Goal: Task Accomplishment & Management: Manage account settings

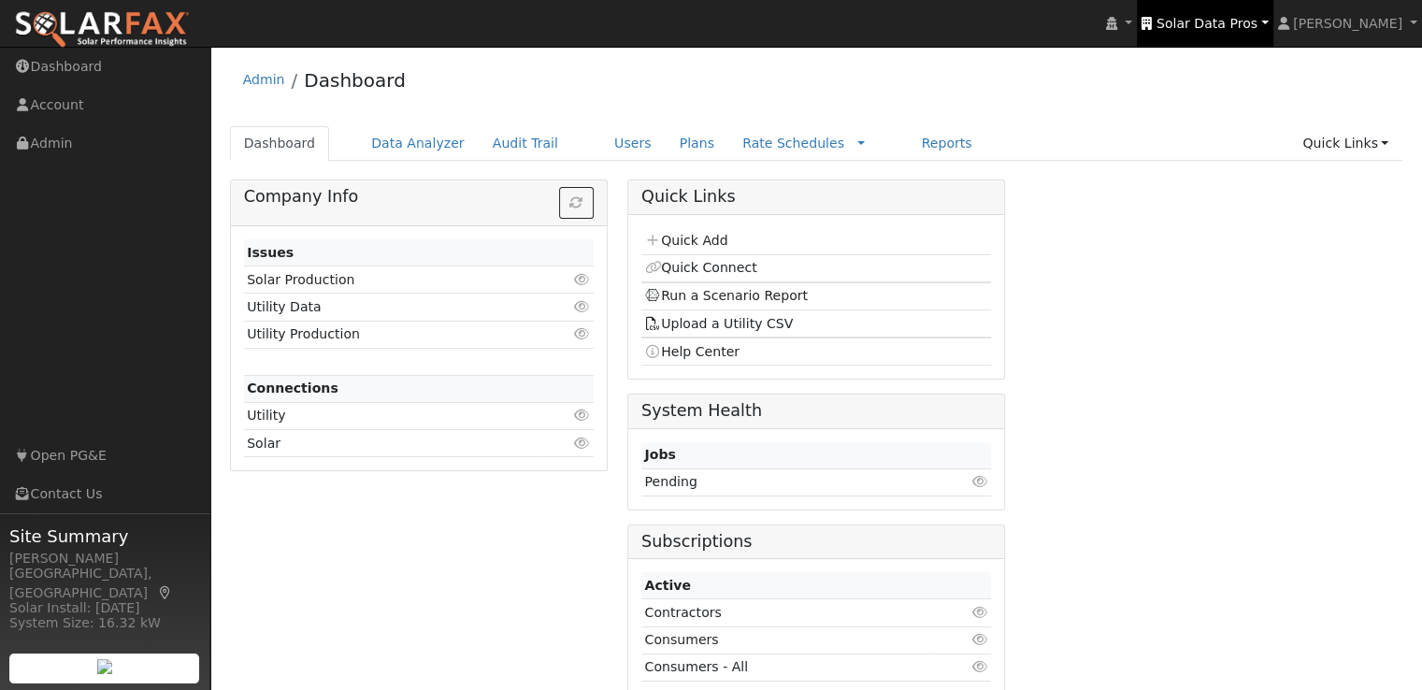
click at [1230, 24] on span "Solar Data Pros" at bounding box center [1206, 23] width 101 height 15
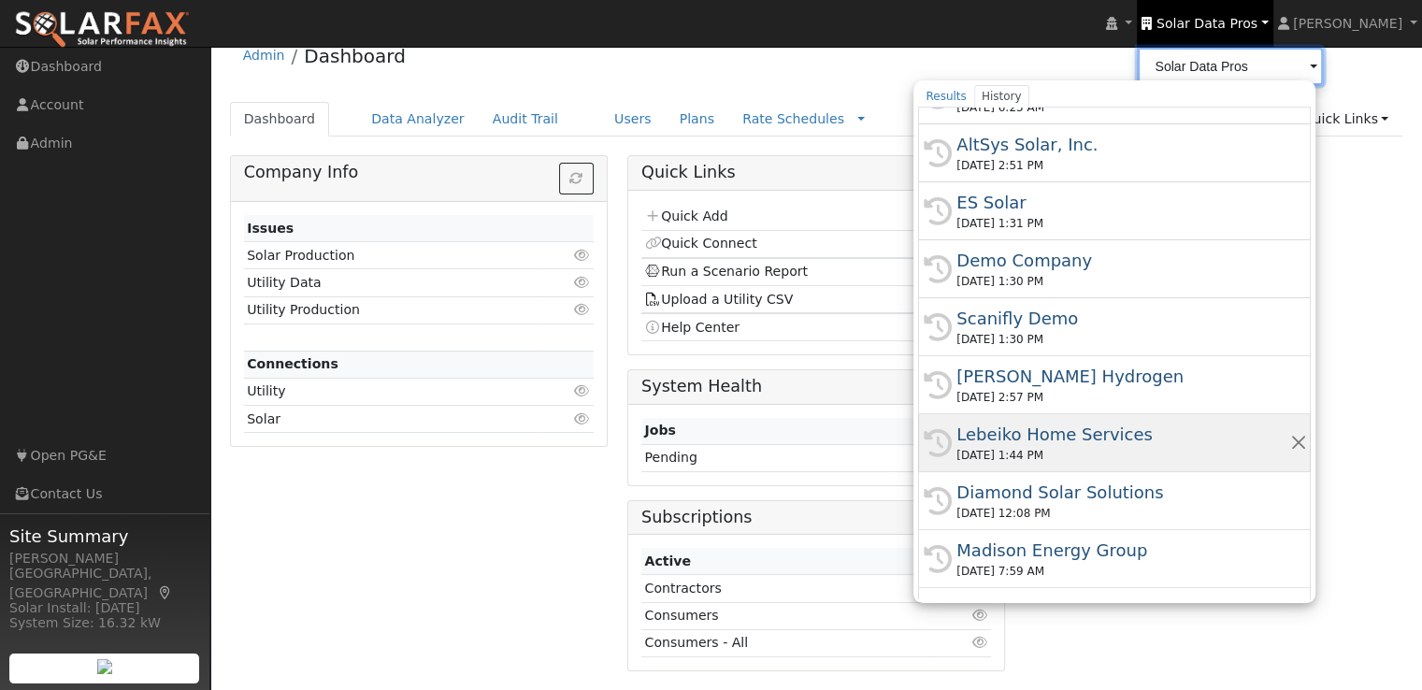
scroll to position [660, 0]
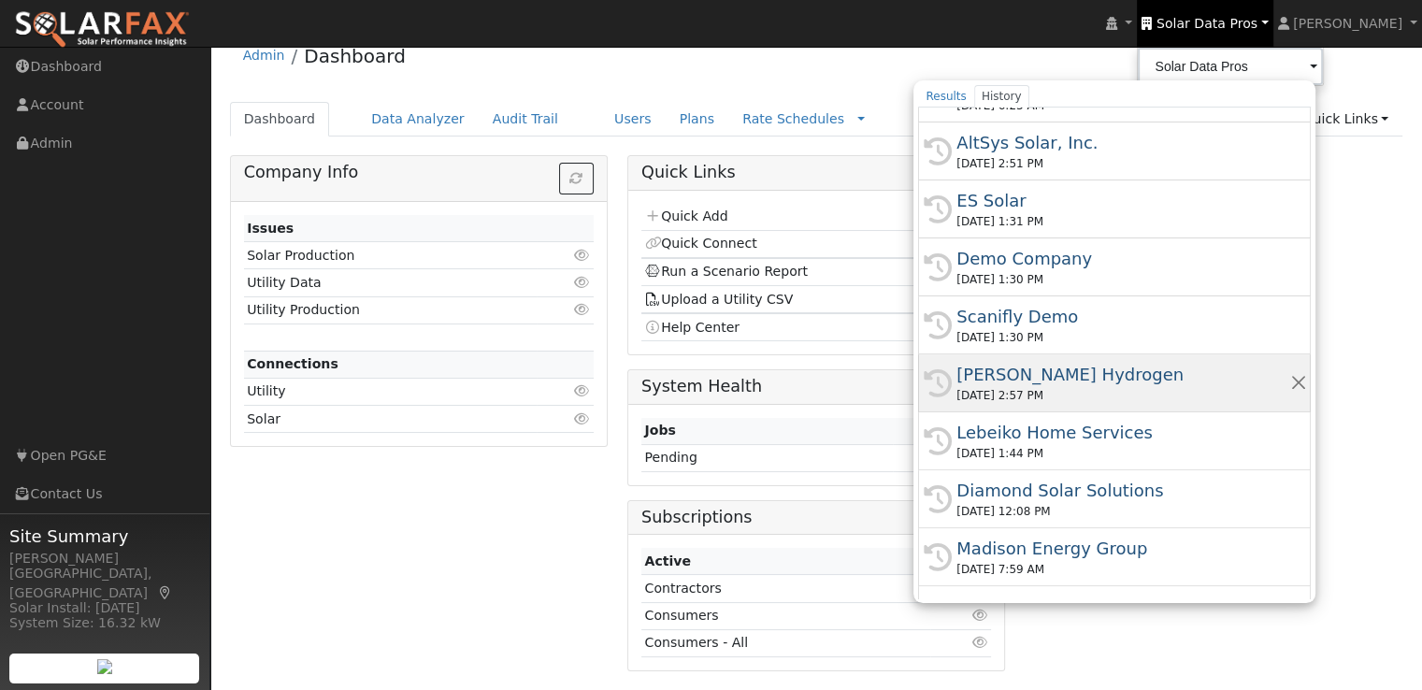
click at [1062, 371] on div "[PERSON_NAME] Hydrogen" at bounding box center [1122, 374] width 333 height 25
type input "[PERSON_NAME] Hydrogen"
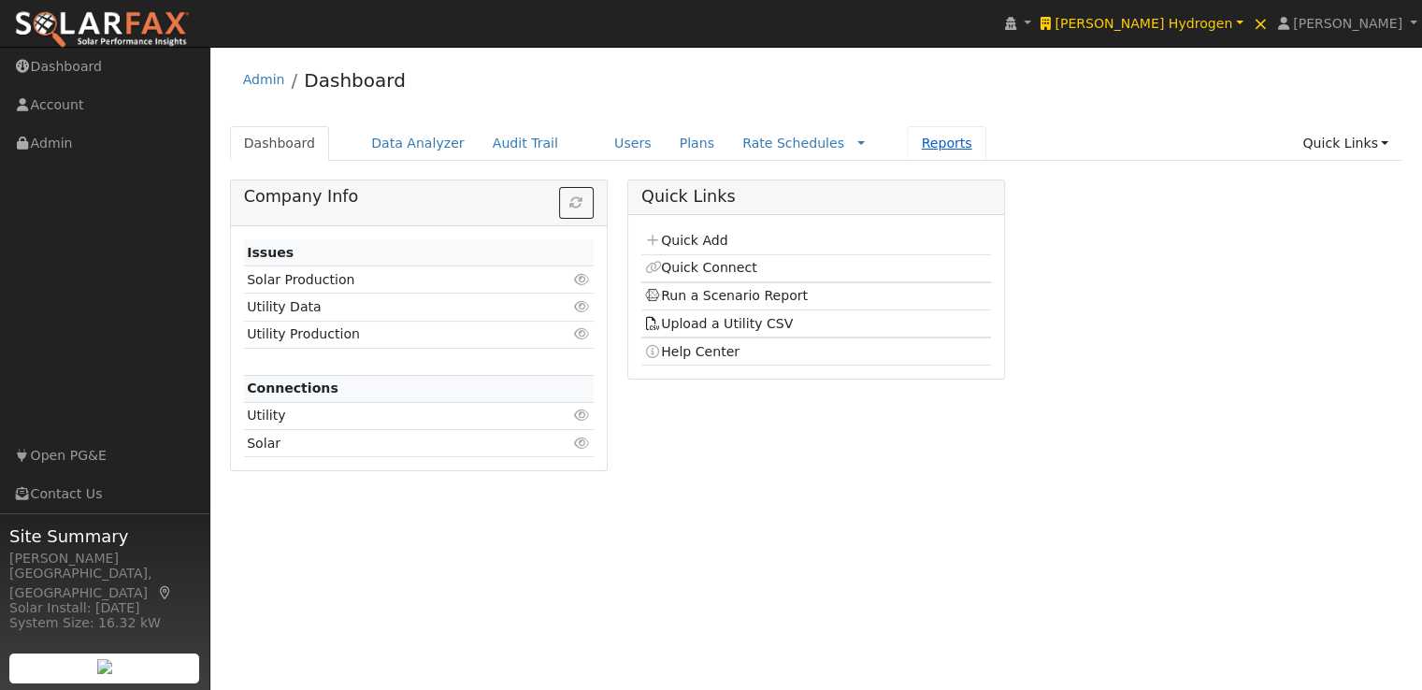
click at [907, 142] on link "Reports" at bounding box center [946, 143] width 79 height 35
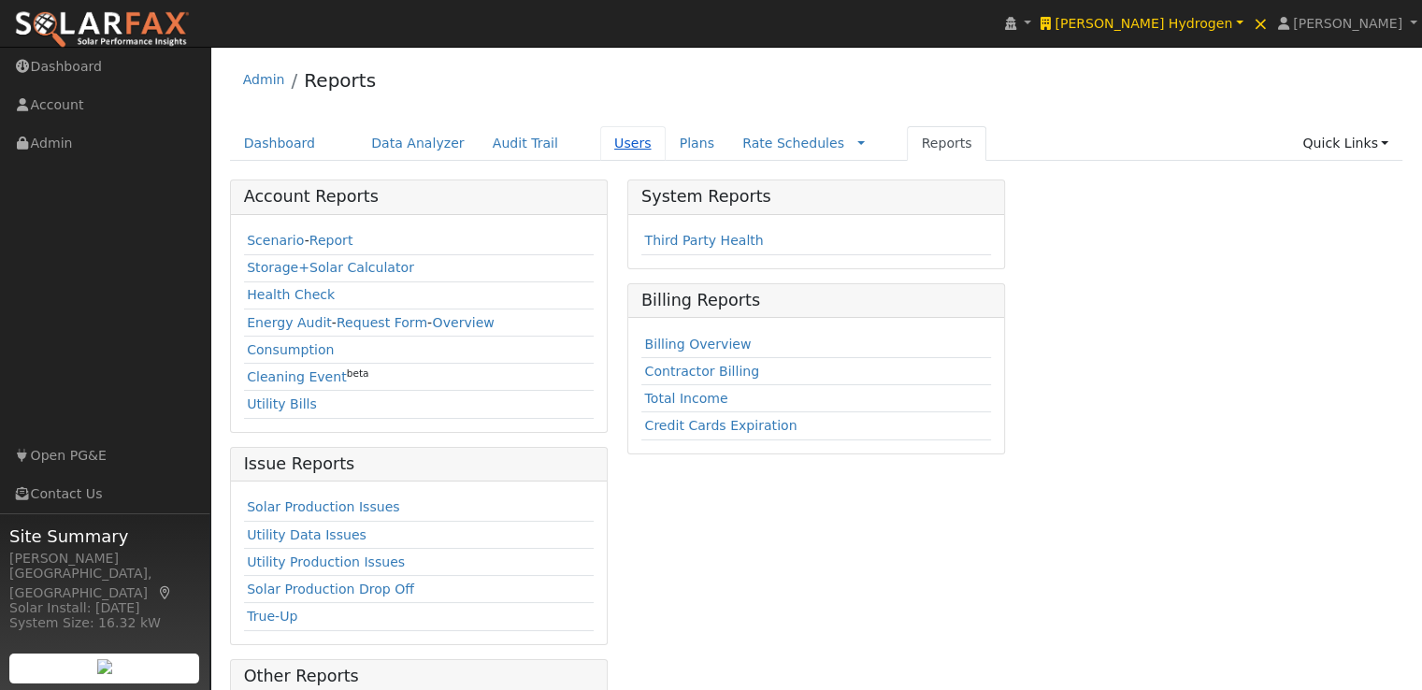
click at [600, 144] on link "Users" at bounding box center [632, 143] width 65 height 35
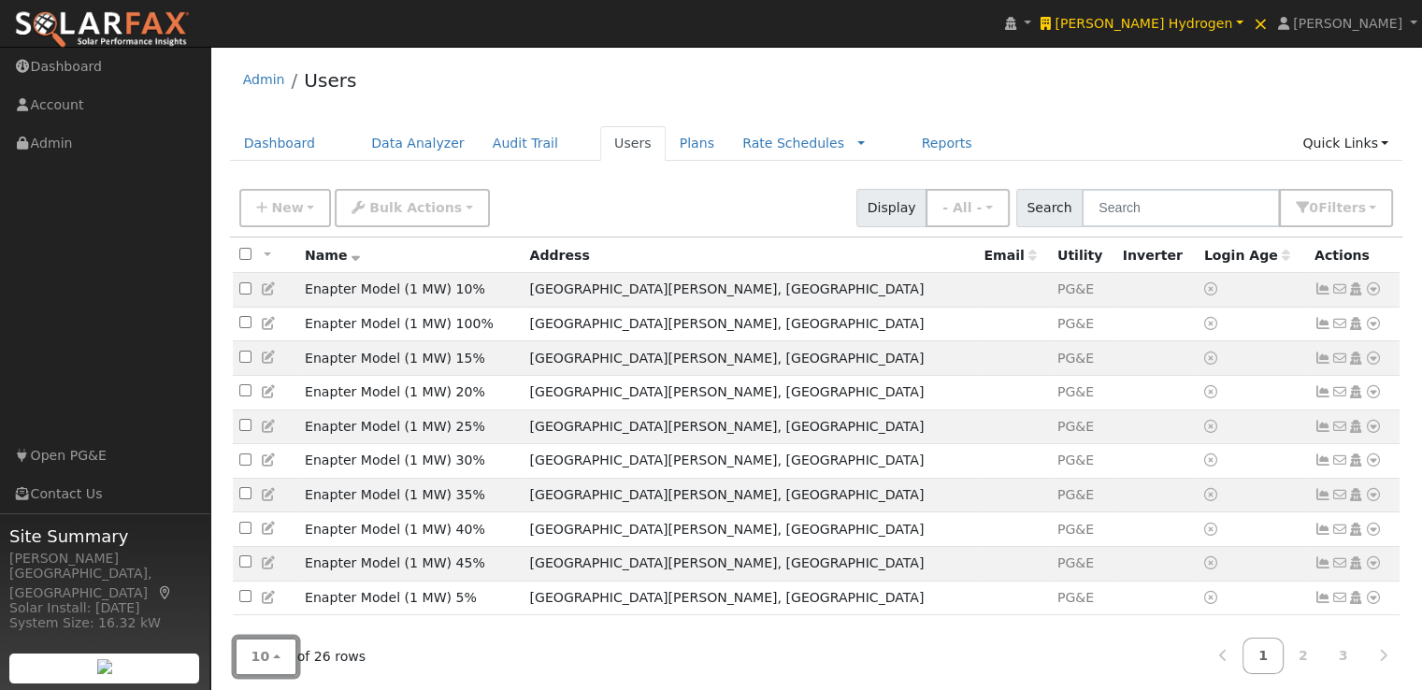
click at [265, 663] on button "10" at bounding box center [266, 656] width 63 height 38
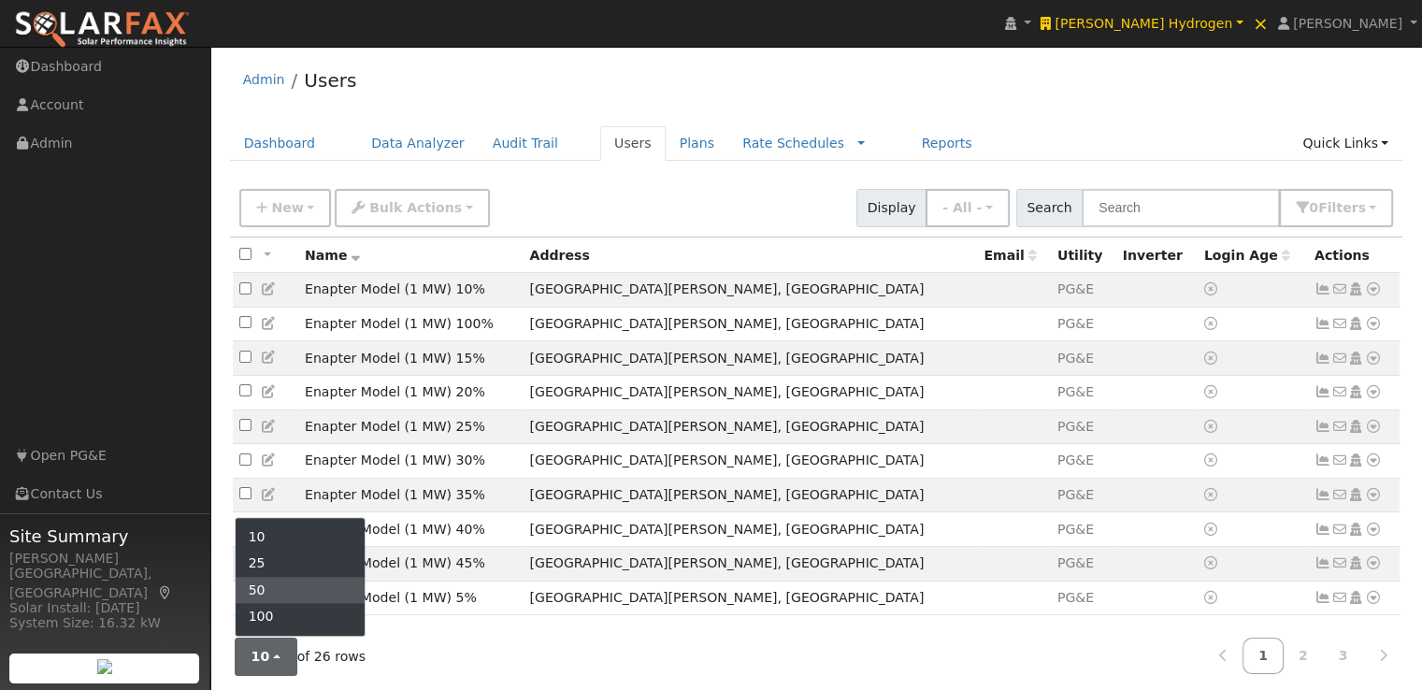
click at [282, 579] on link "50" at bounding box center [301, 590] width 130 height 26
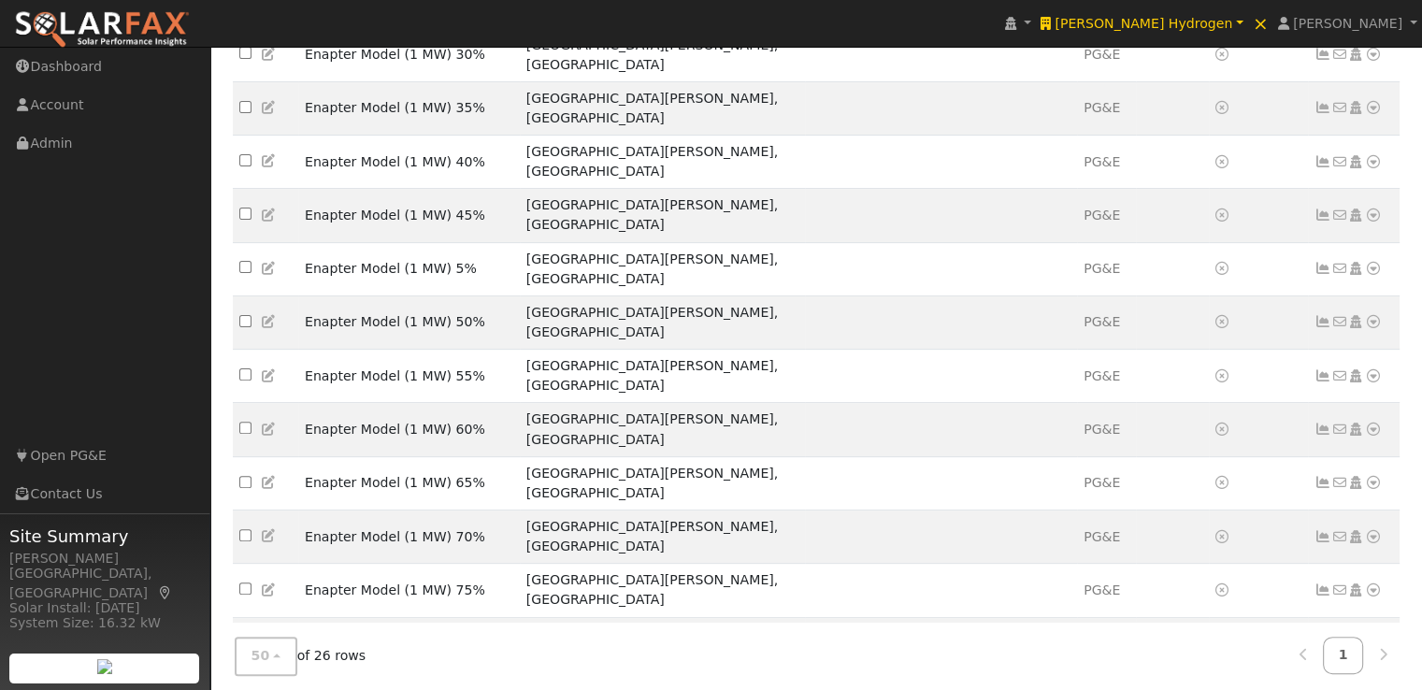
scroll to position [512, 0]
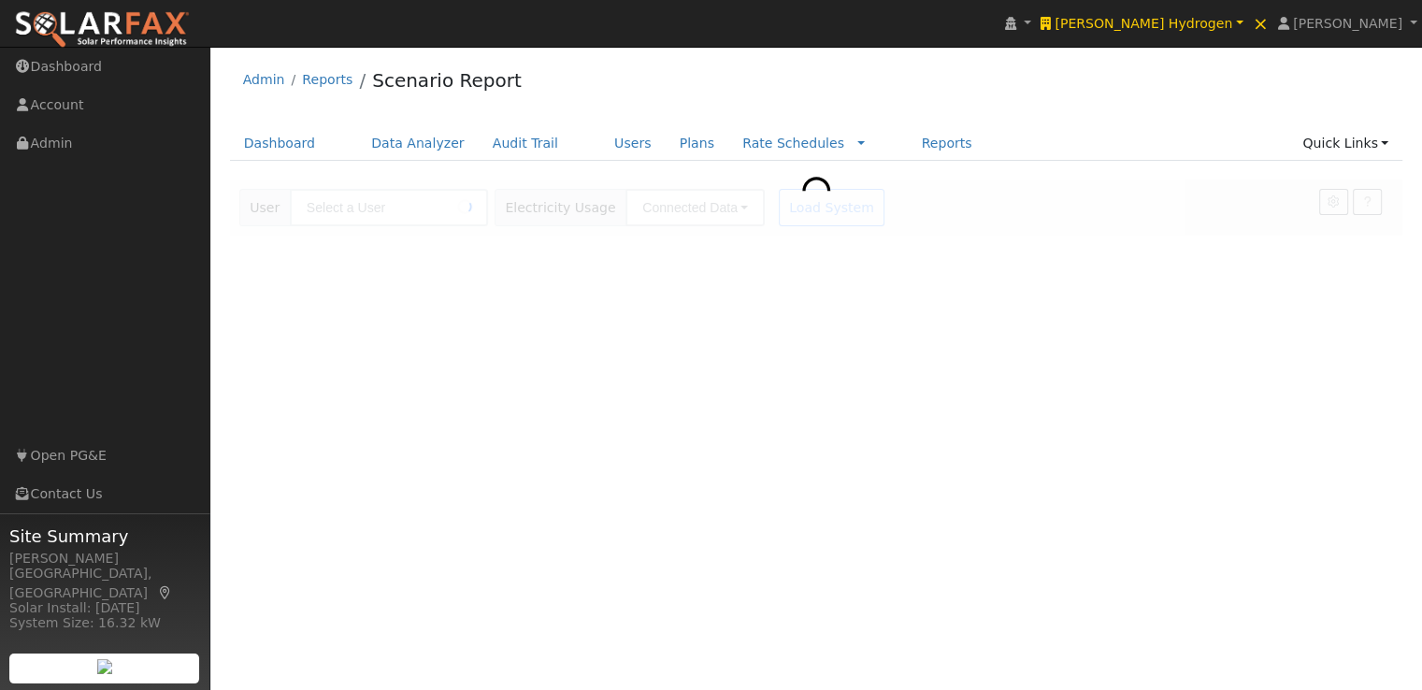
type input "Enapter Model (1 MW) With Solar"
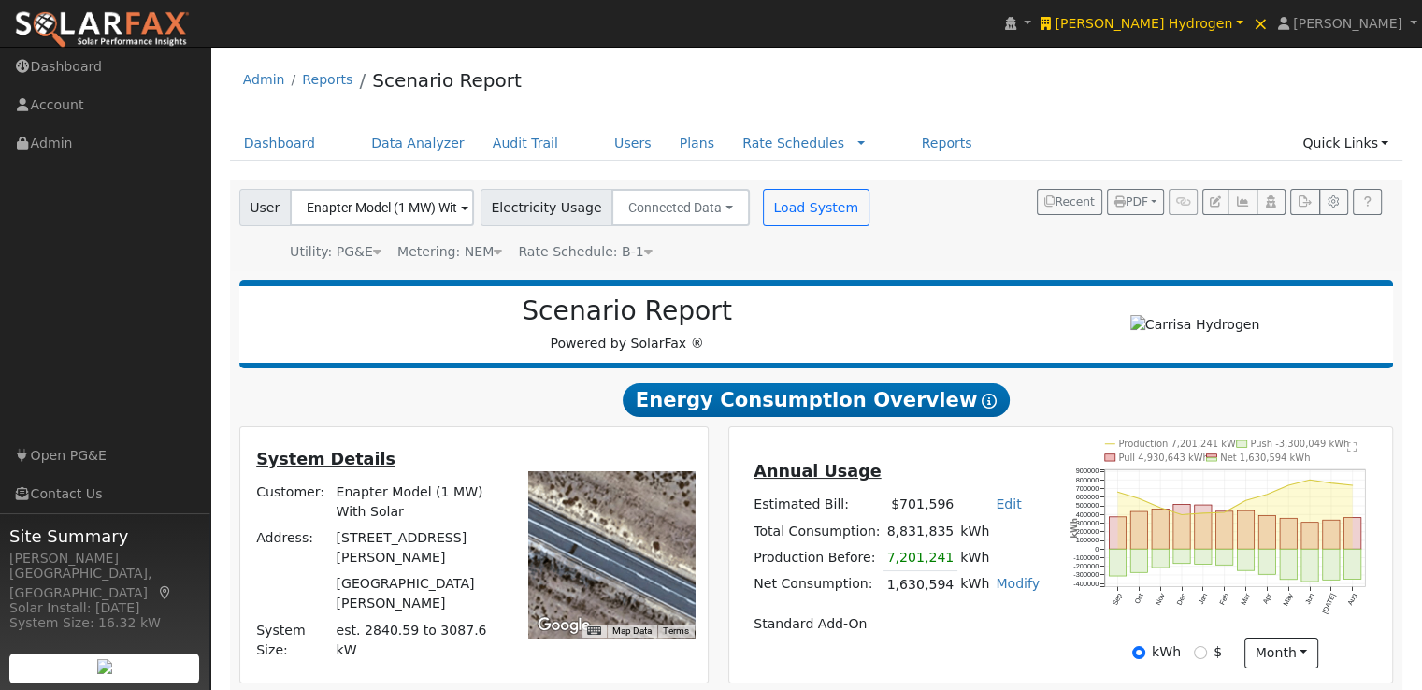
click at [1180, 462] on text "Pull 4,930,643 kWh" at bounding box center [1164, 457] width 90 height 10
click at [600, 143] on link "Users" at bounding box center [632, 143] width 65 height 35
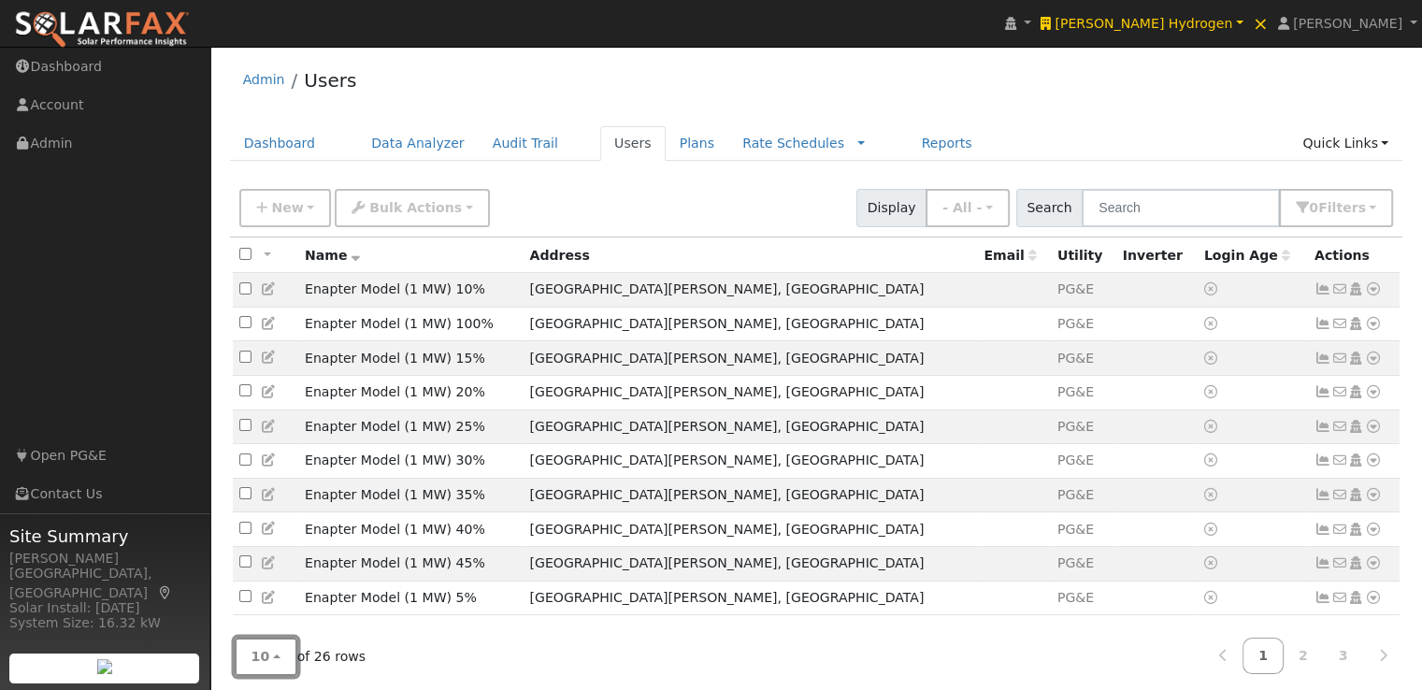
click at [258, 659] on span "10" at bounding box center [260, 656] width 19 height 15
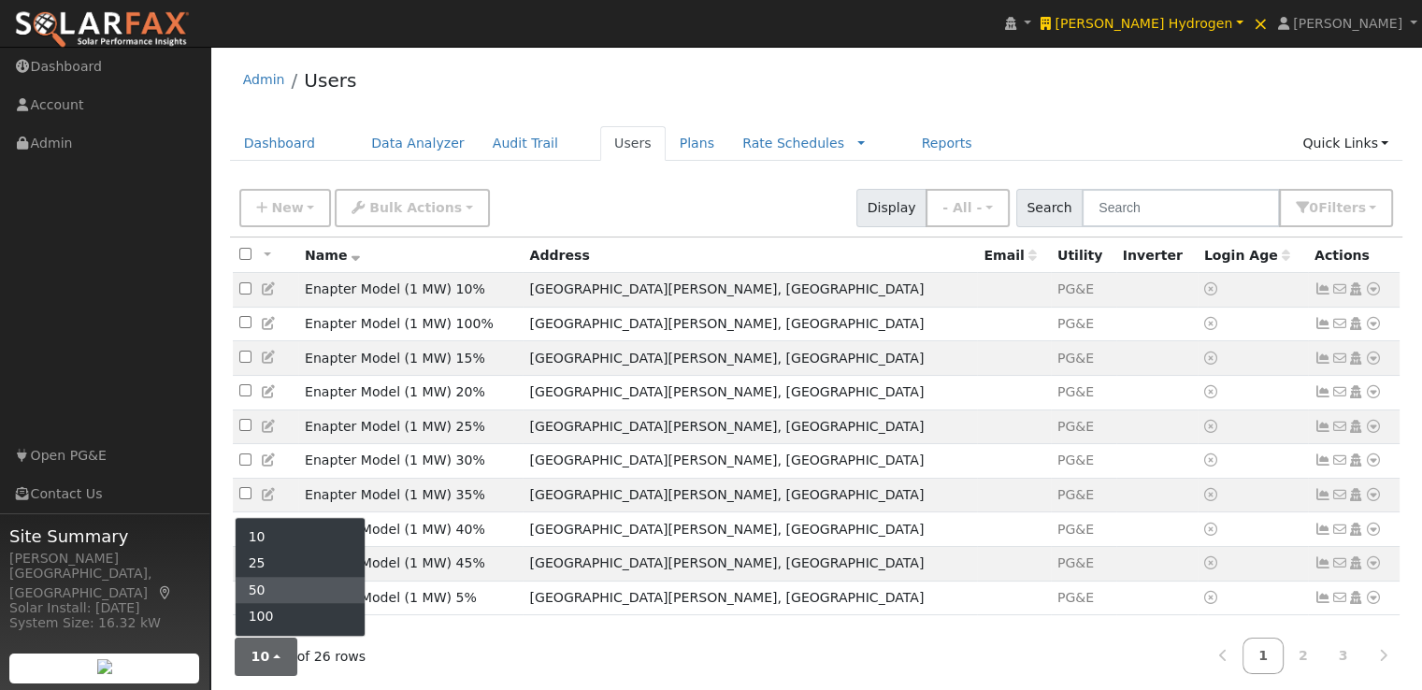
click at [286, 588] on link "50" at bounding box center [301, 590] width 130 height 26
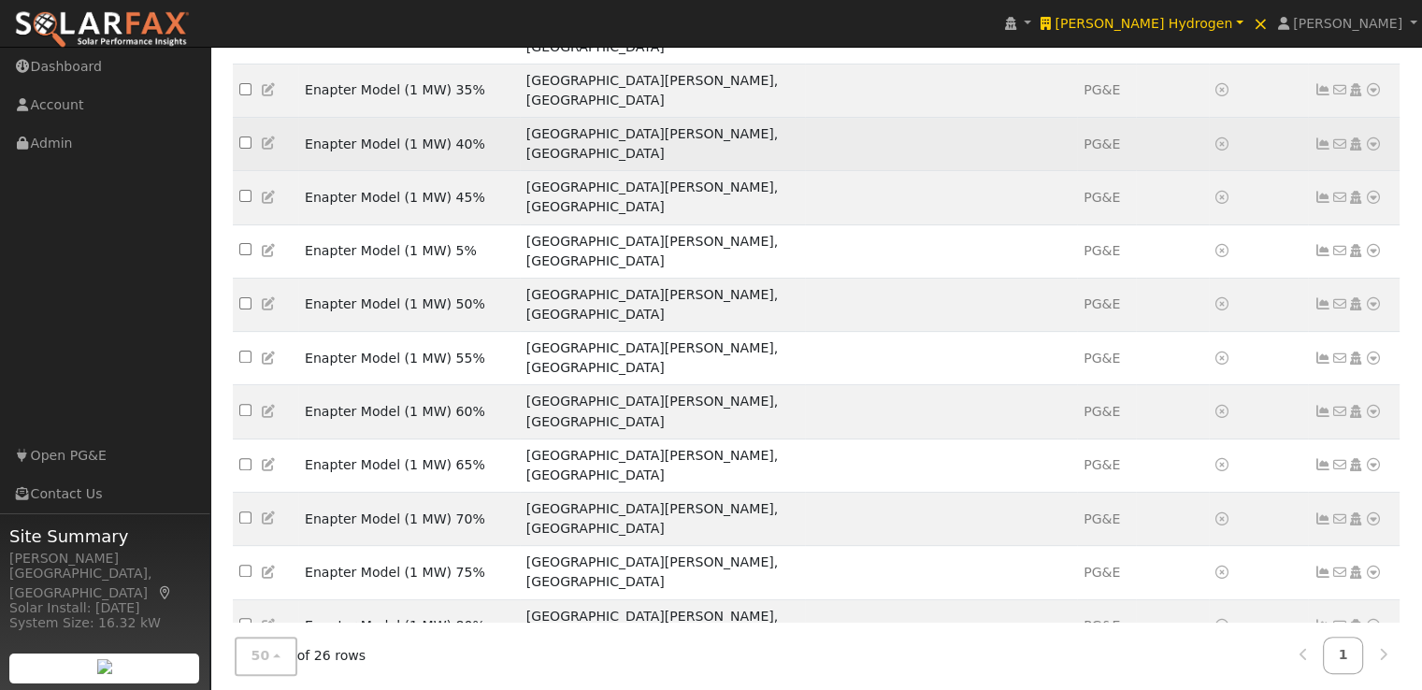
scroll to position [594, 0]
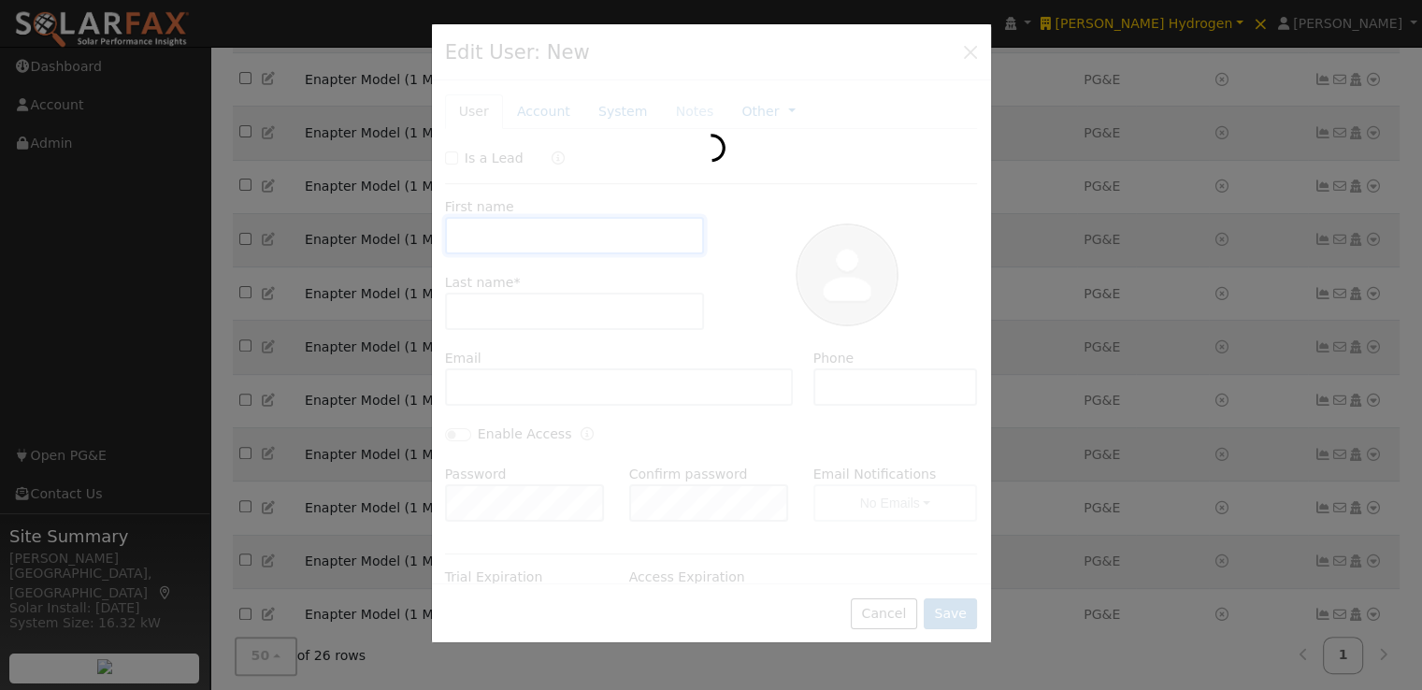
type input "Enapter Model (1 MW)"
type input "With Solar"
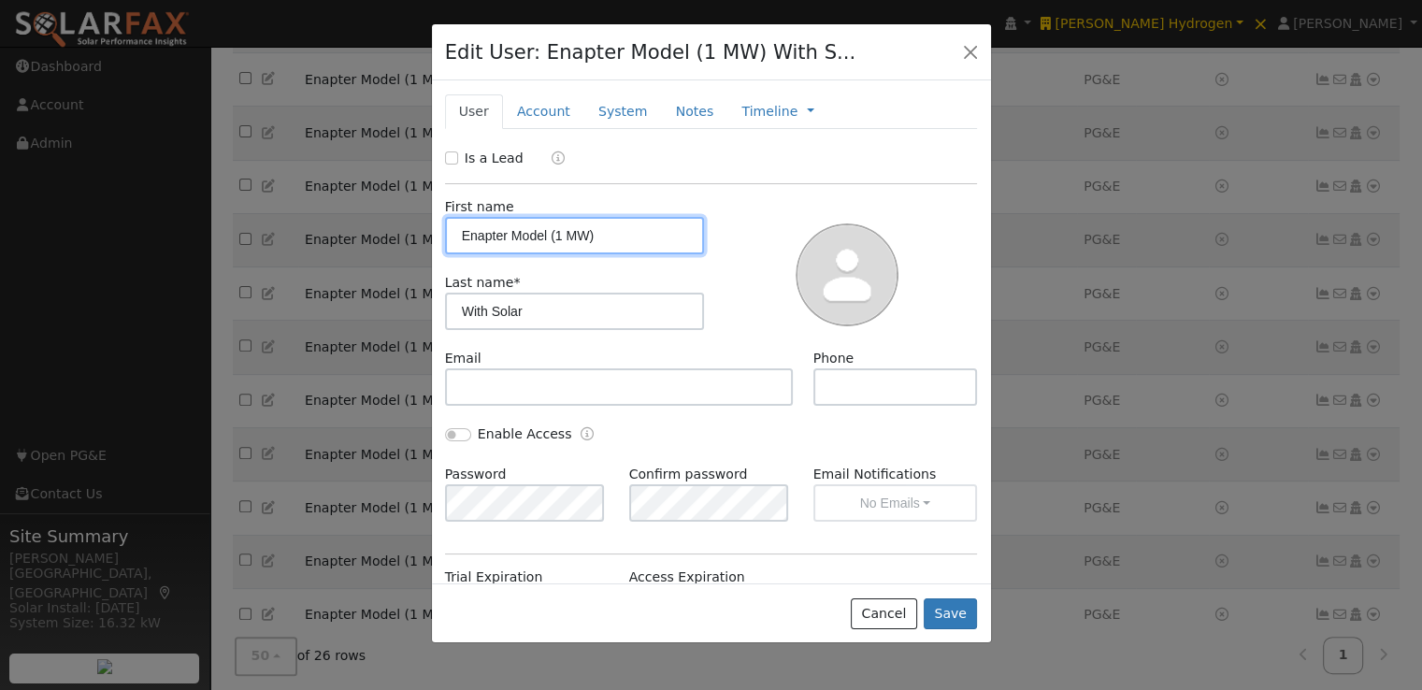
click at [461, 231] on input "Enapter Model (1 MW)" at bounding box center [575, 235] width 260 height 37
type input "`Enapter Model (1 MW)"
click at [952, 608] on button "Save" at bounding box center [950, 614] width 54 height 32
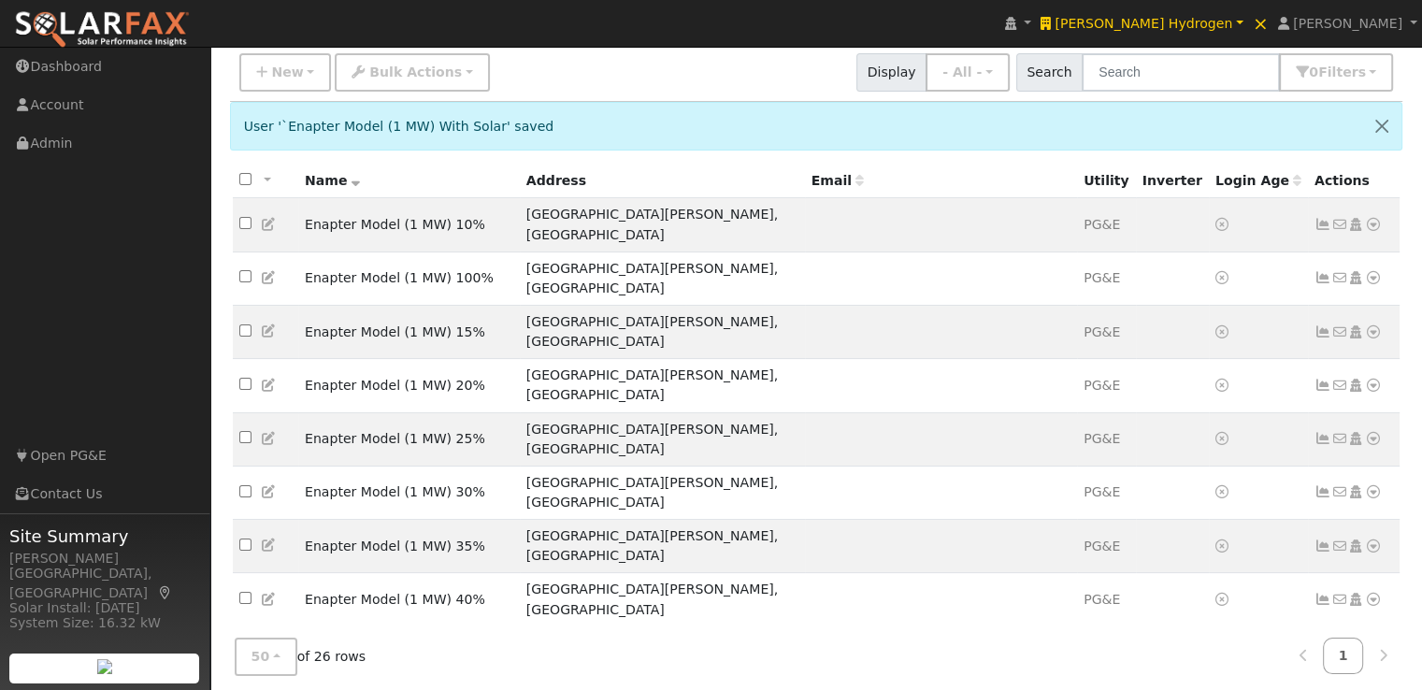
scroll to position [135, 0]
click at [886, 627] on td at bounding box center [941, 653] width 272 height 53
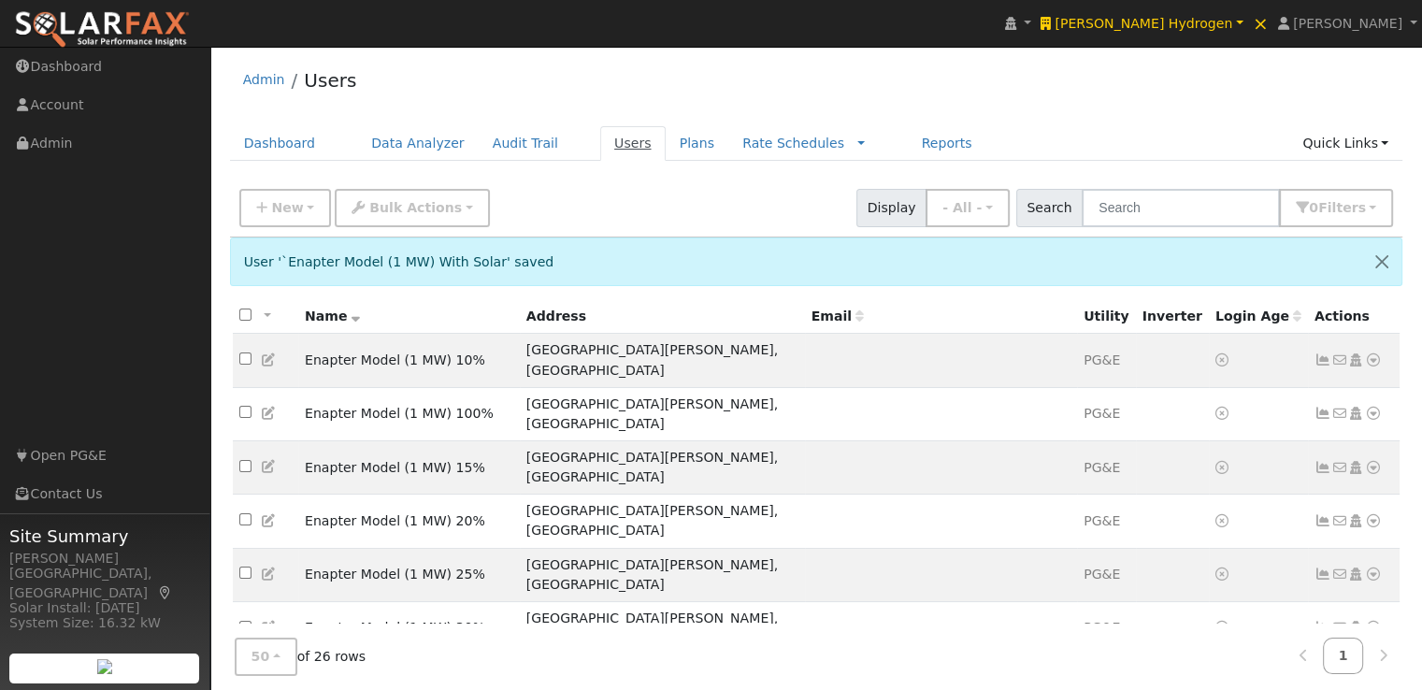
click at [600, 144] on link "Users" at bounding box center [632, 143] width 65 height 35
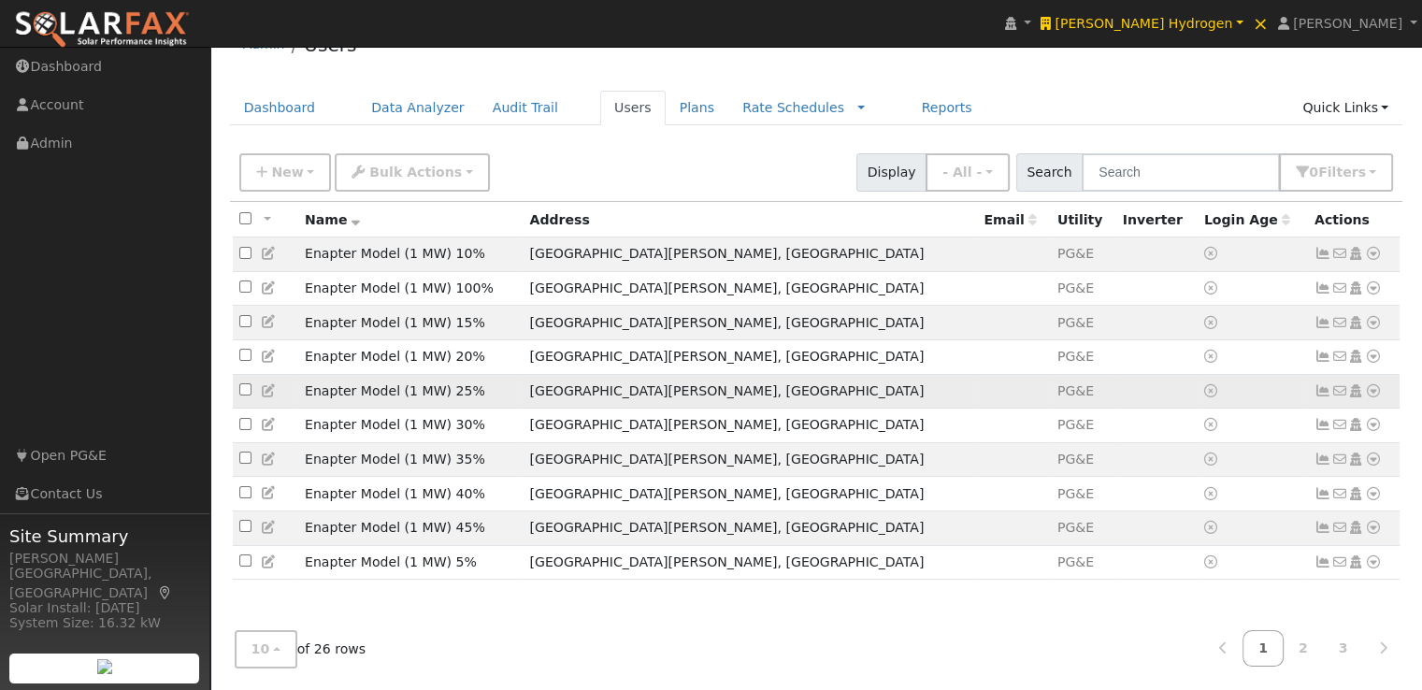
scroll to position [36, 0]
click at [268, 642] on button "10" at bounding box center [266, 649] width 63 height 38
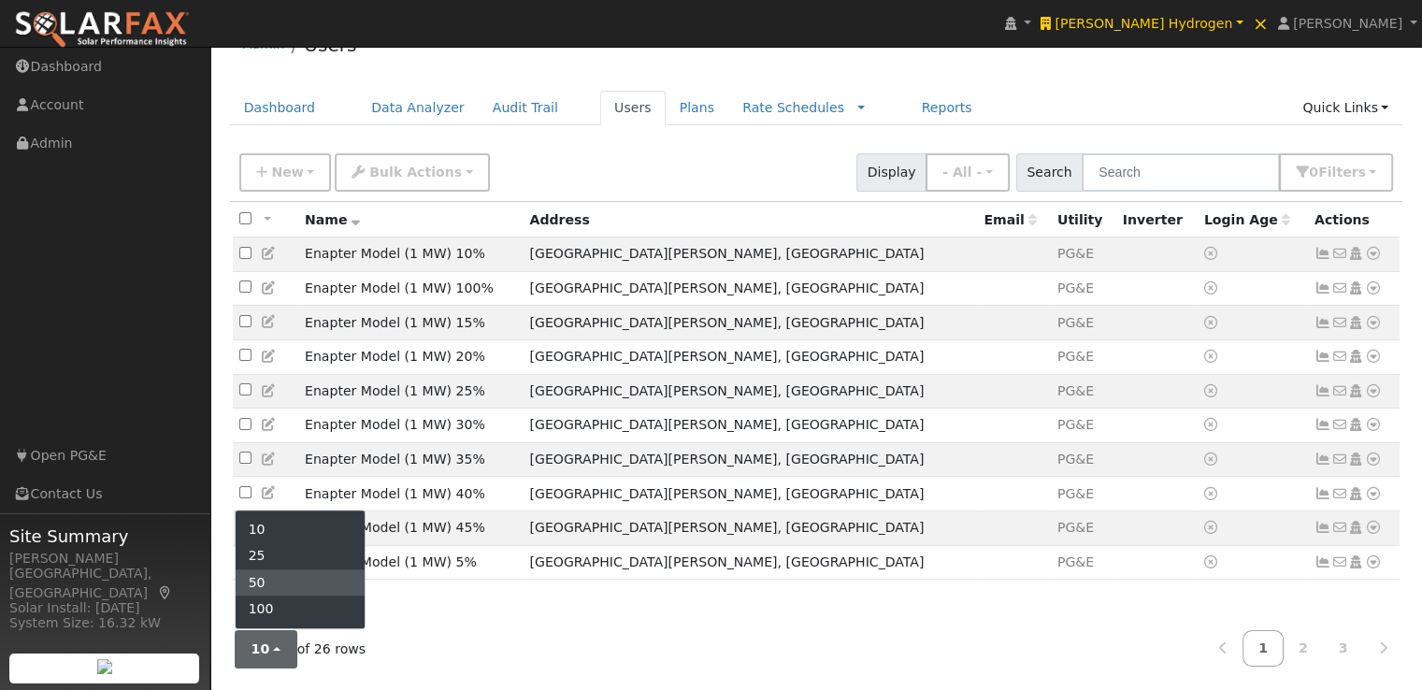
click at [277, 585] on link "50" at bounding box center [301, 582] width 130 height 26
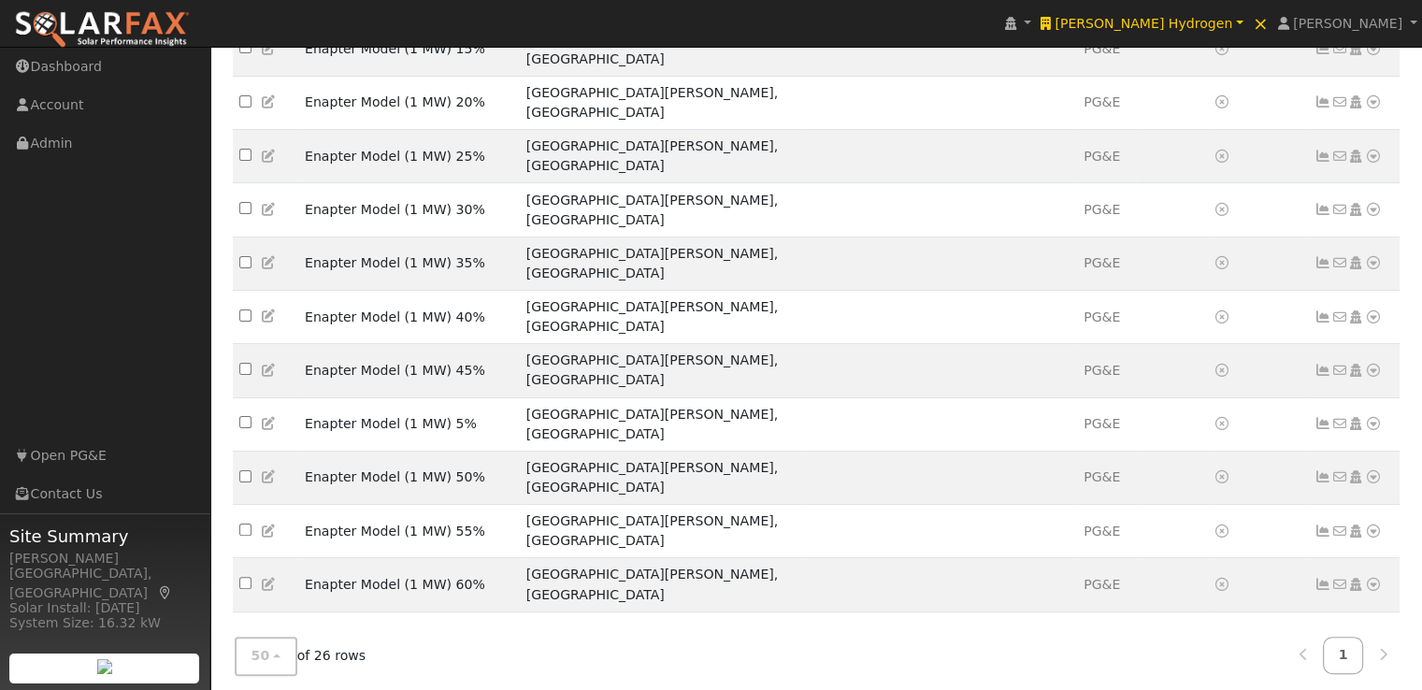
scroll to position [594, 0]
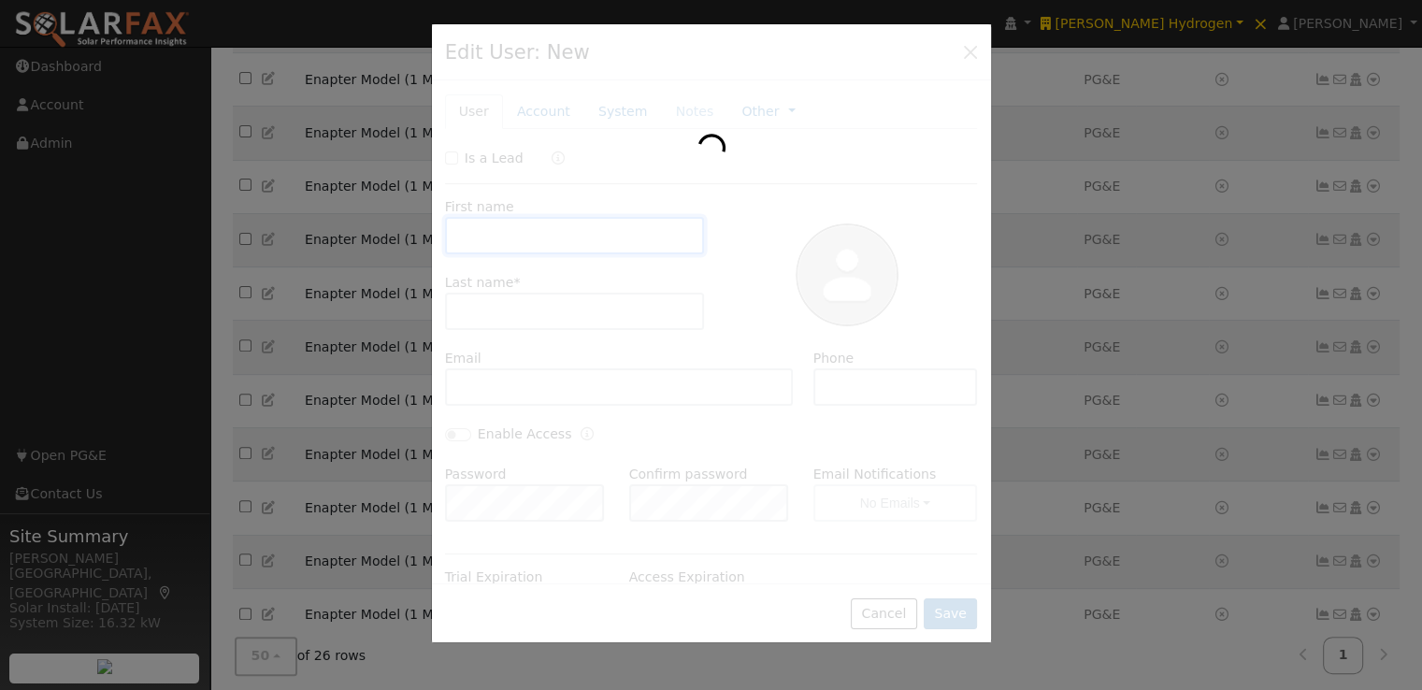
type input "`Enapter Model (1 MW)"
type input "With Solar"
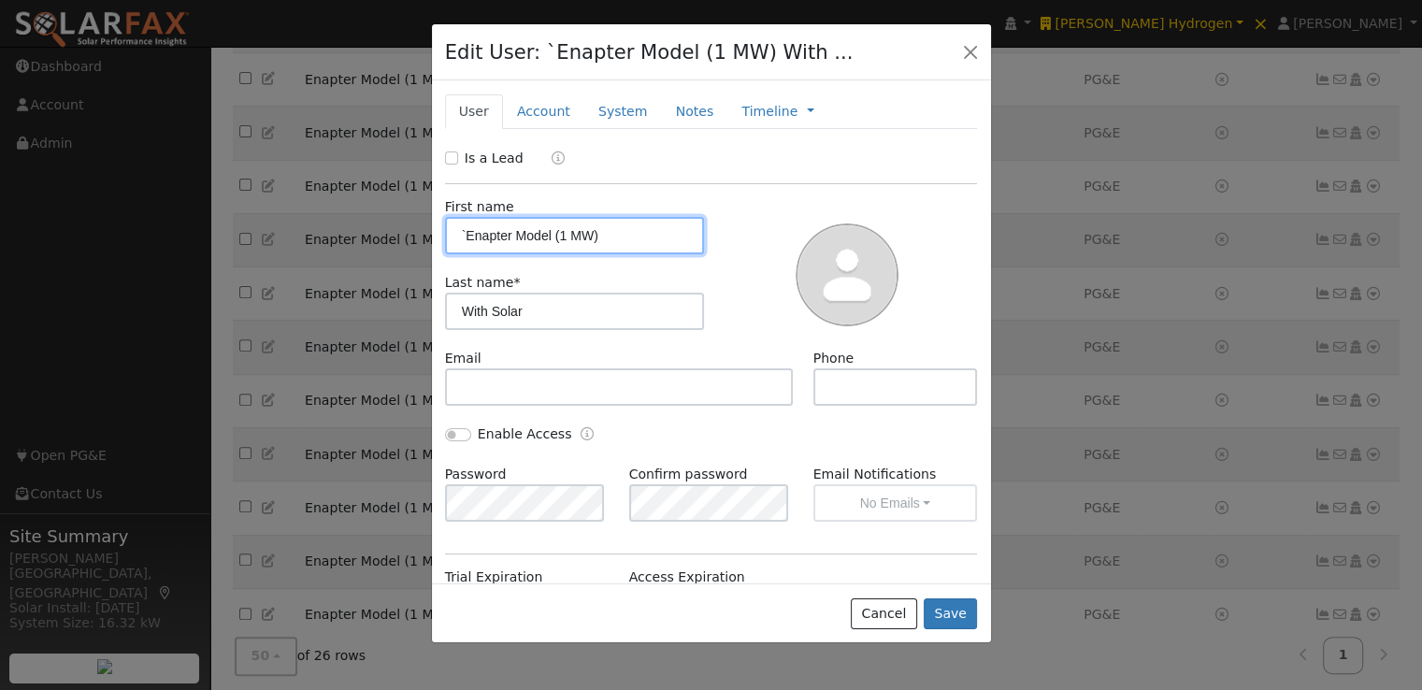
click at [464, 233] on input "`Enapter Model (1 MW)" at bounding box center [575, 235] width 260 height 37
type input "Enapter Model (1 MW)"
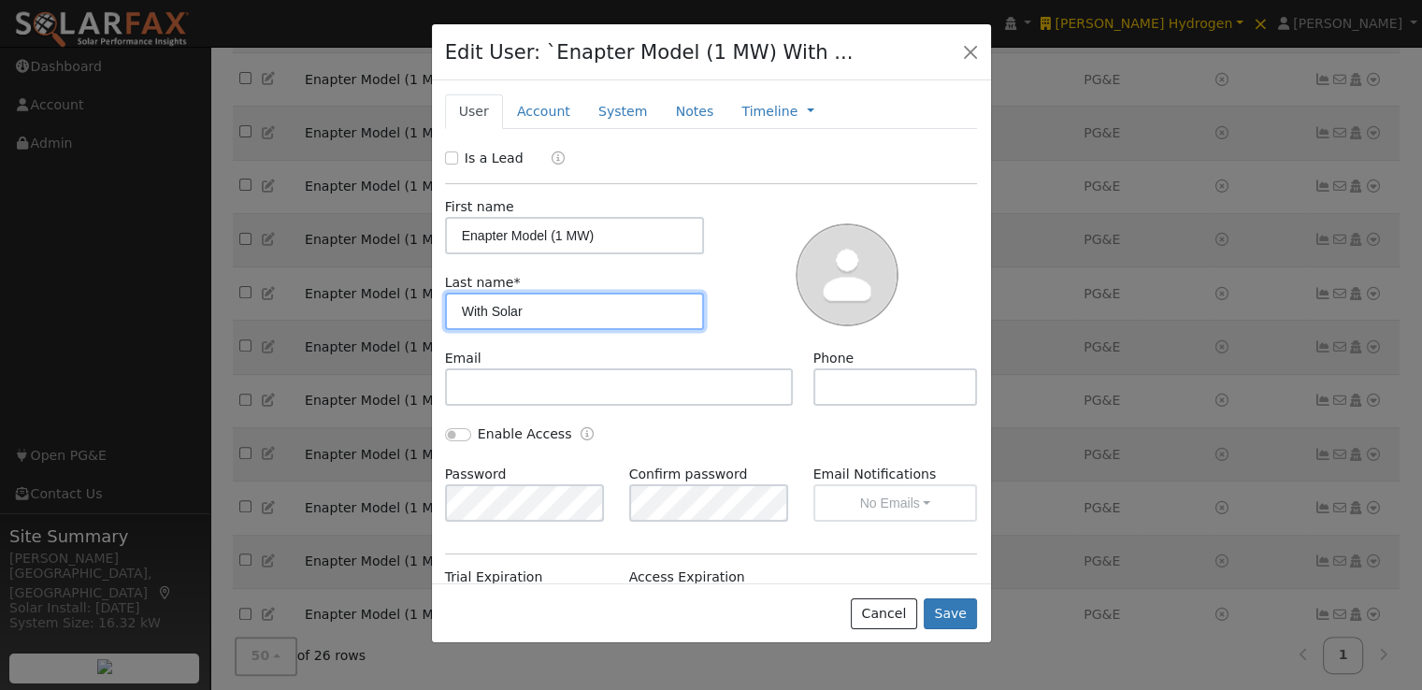
click at [552, 315] on input "With Solar" at bounding box center [575, 311] width 260 height 37
type input "With Solar (2 Pods)"
click at [953, 610] on button "Save" at bounding box center [950, 614] width 54 height 32
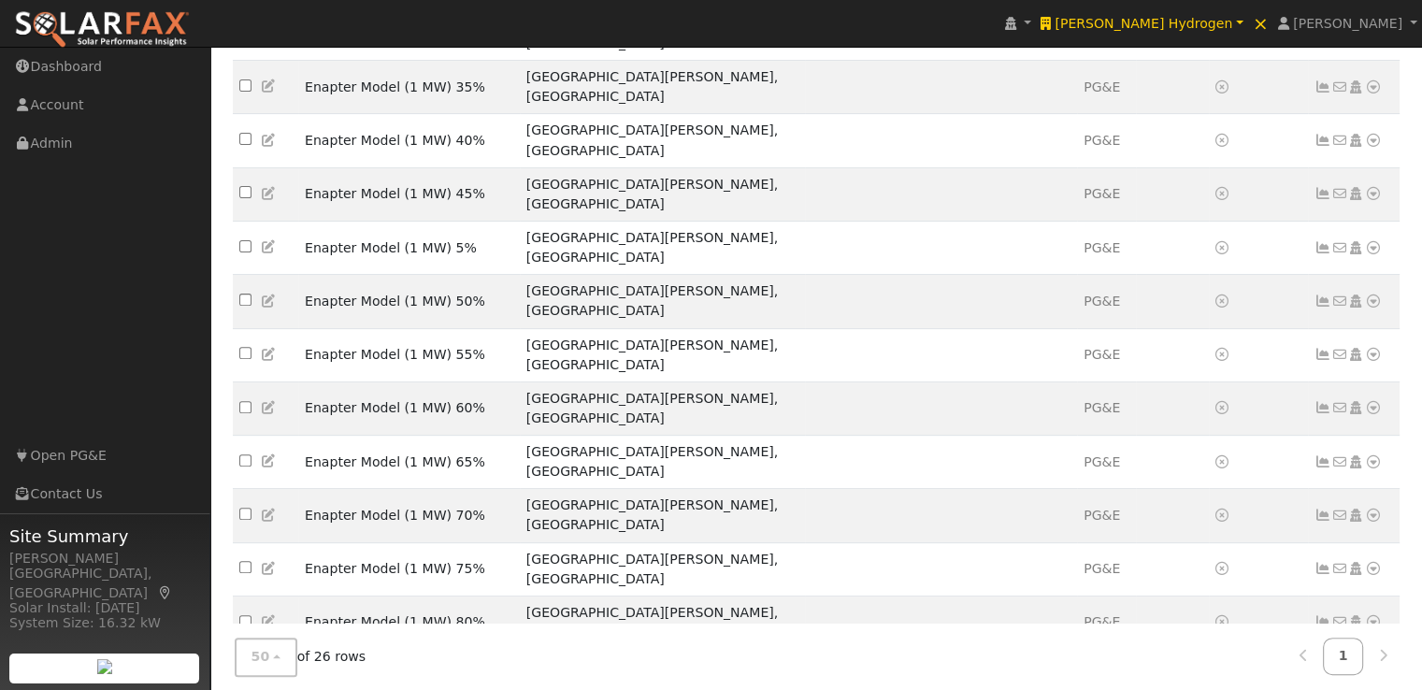
scroll to position [655, 0]
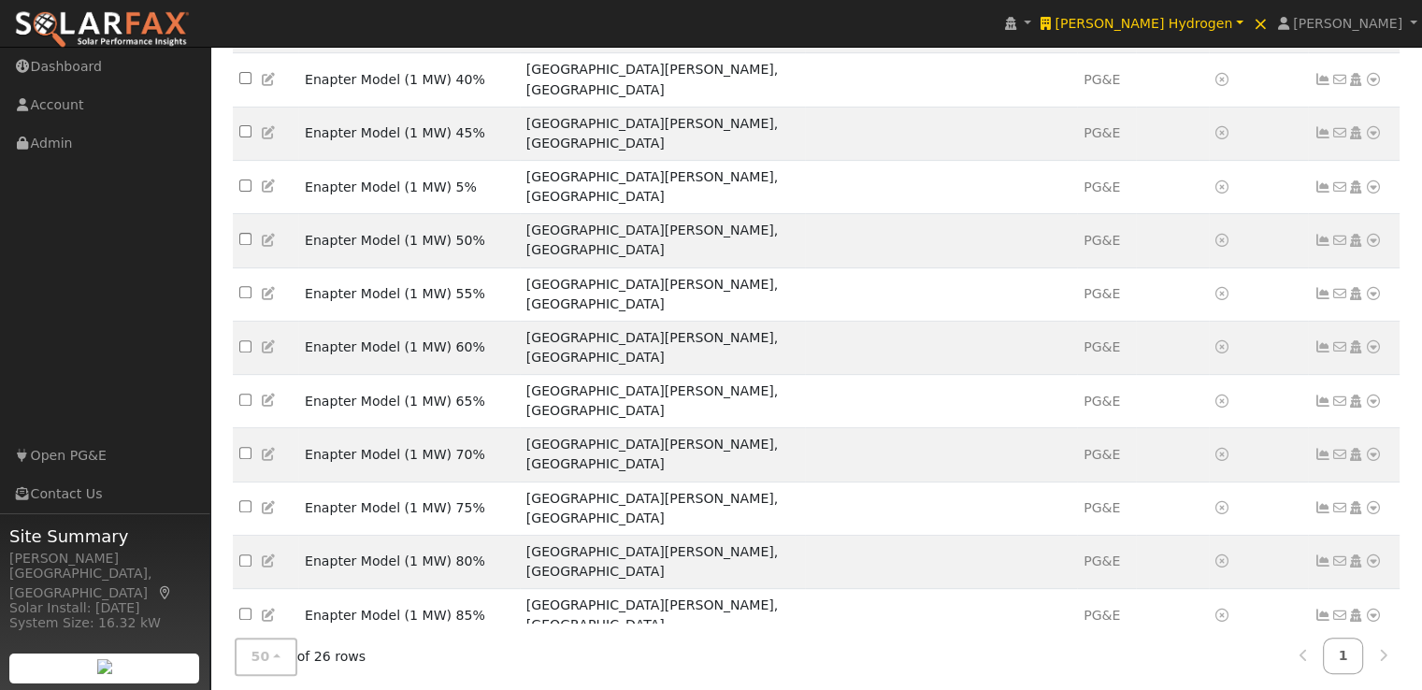
drag, startPoint x: 564, startPoint y: 579, endPoint x: 299, endPoint y: 583, distance: 264.6
copy td "Enapter Model (1 MW) With Solar (2 Pods)"
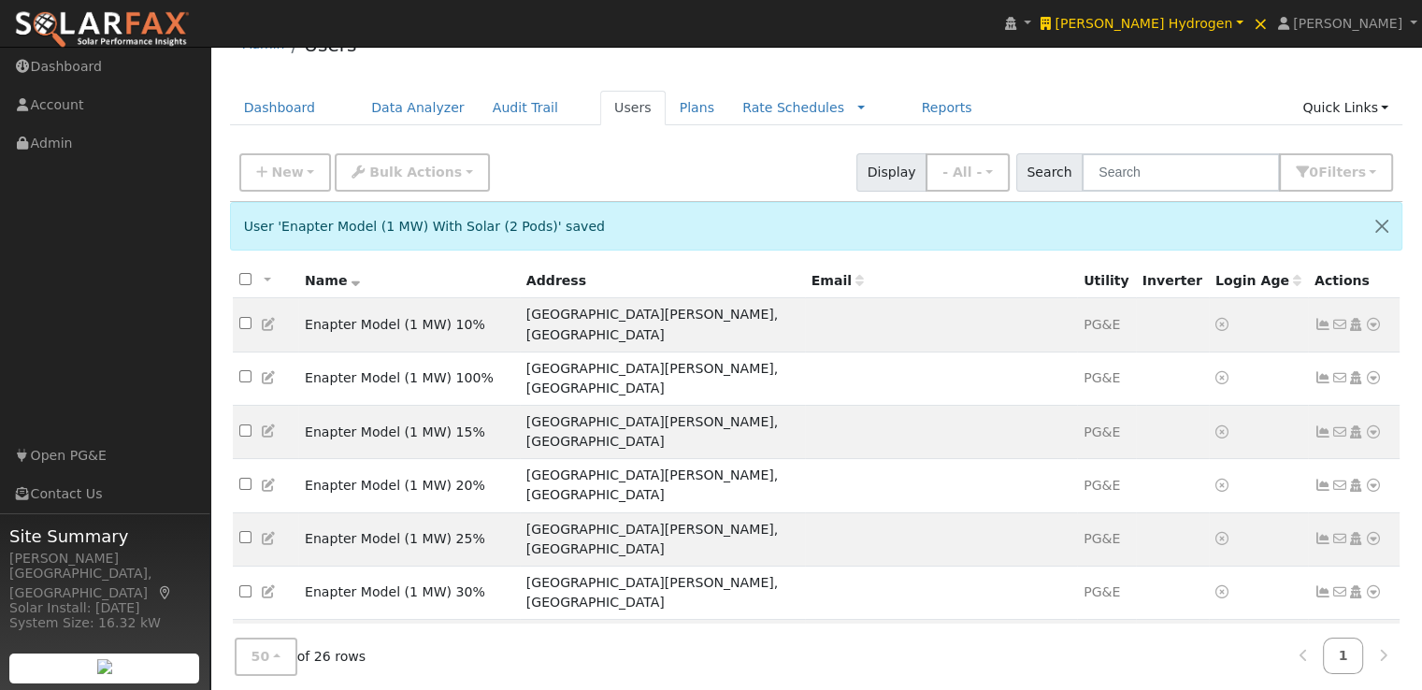
scroll to position [0, 0]
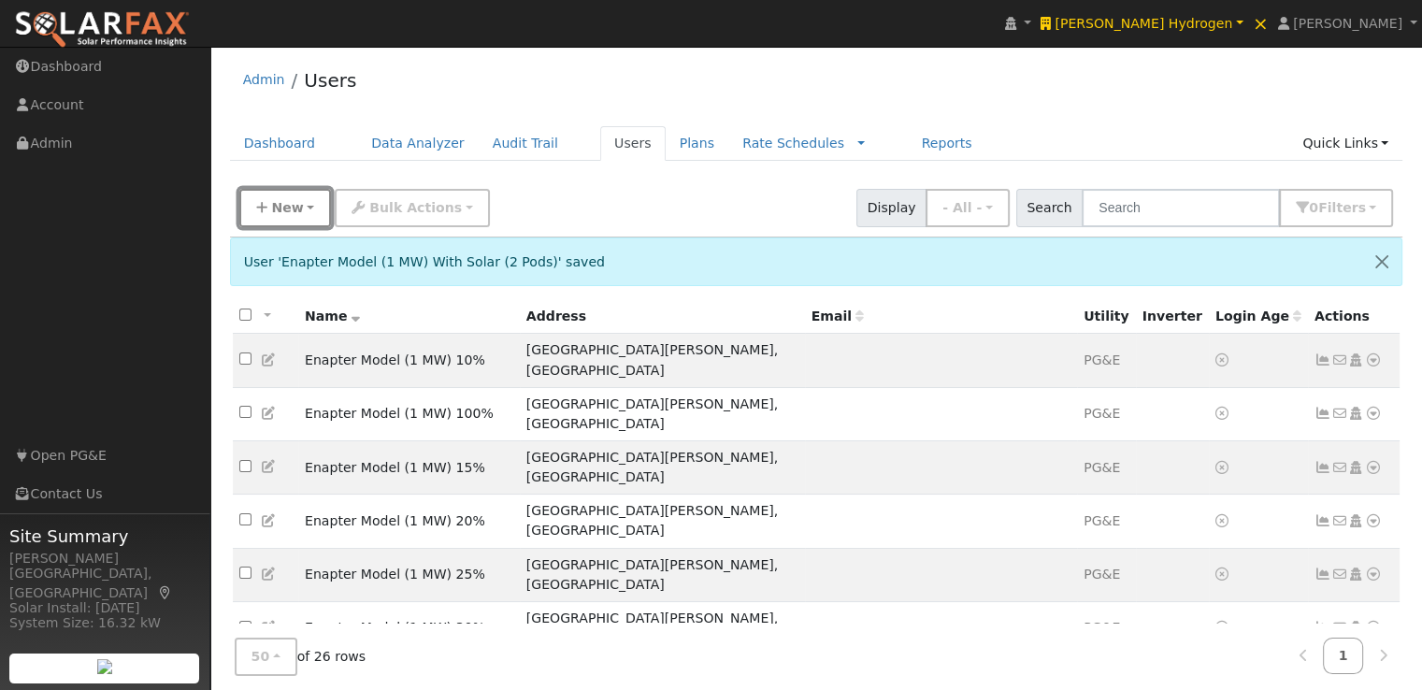
click at [275, 210] on span "New" at bounding box center [287, 207] width 32 height 15
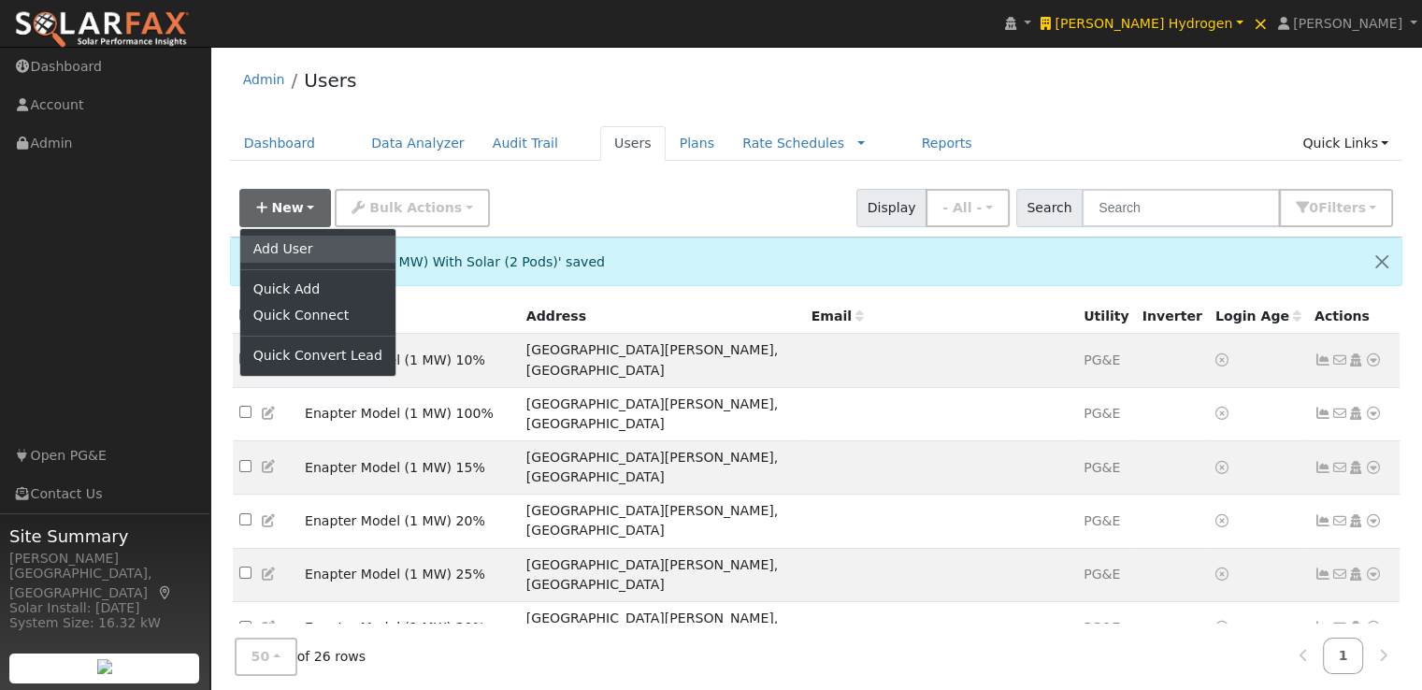
click at [282, 251] on link "Add User" at bounding box center [317, 249] width 155 height 26
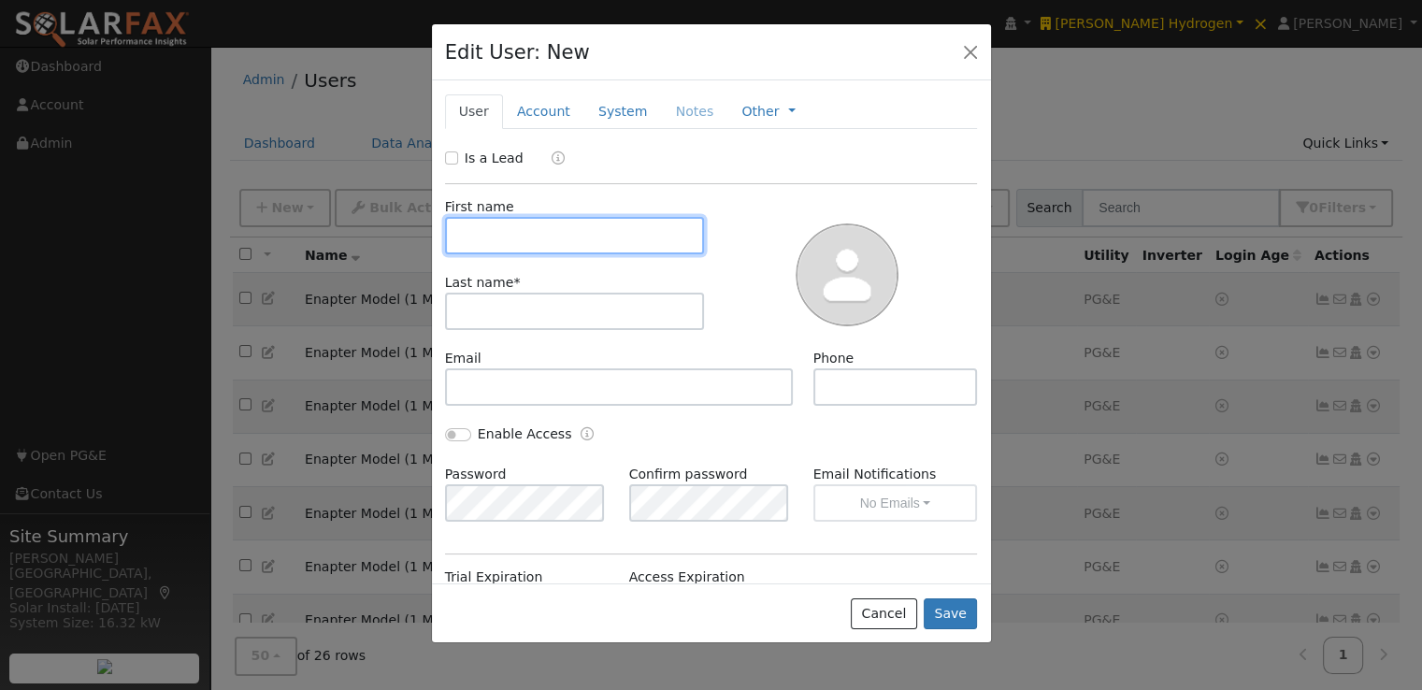
click at [535, 240] on input "text" at bounding box center [575, 235] width 260 height 37
paste input "Enapter Model (1 MW) With Solar (2 Pods)"
drag, startPoint x: 566, startPoint y: 233, endPoint x: 688, endPoint y: 248, distance: 122.4
click at [688, 248] on input "Enapter Model (1 MW) With Solar (2 Pods)" at bounding box center [575, 235] width 260 height 37
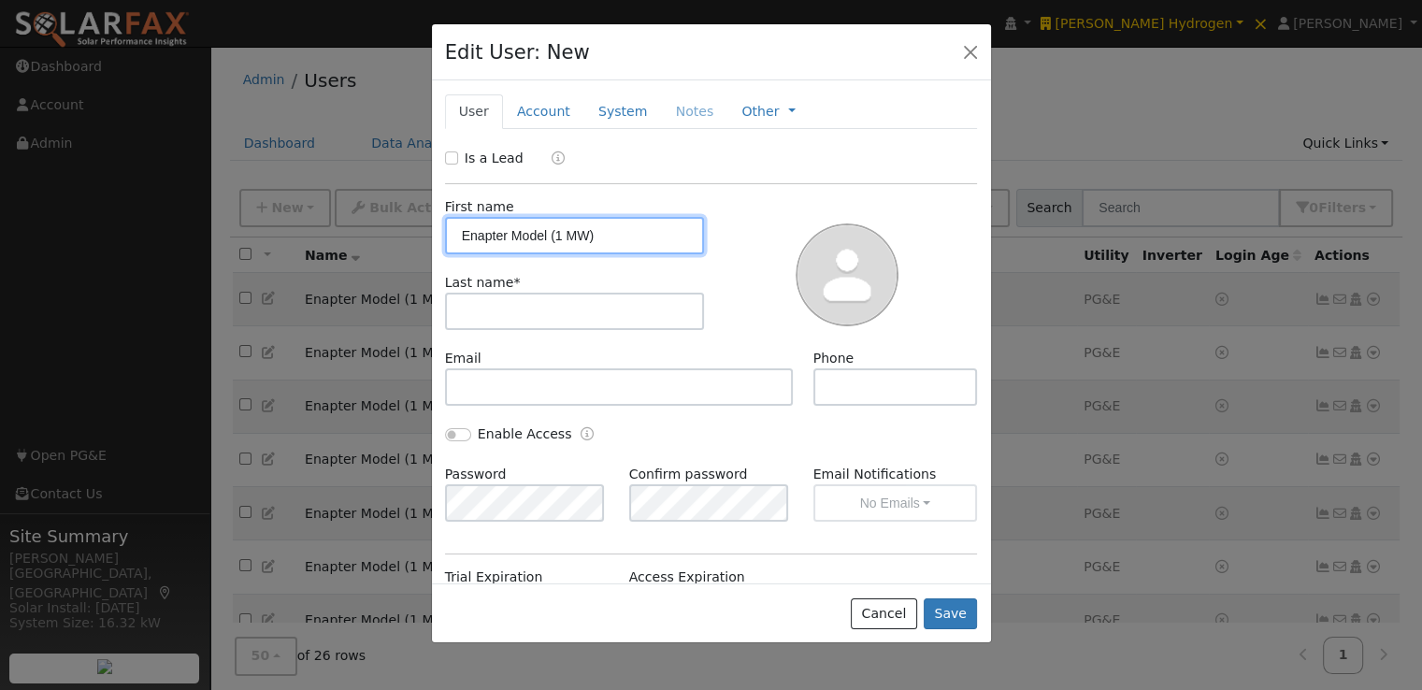
scroll to position [0, 0]
type input "Enapter Model (1 MW)"
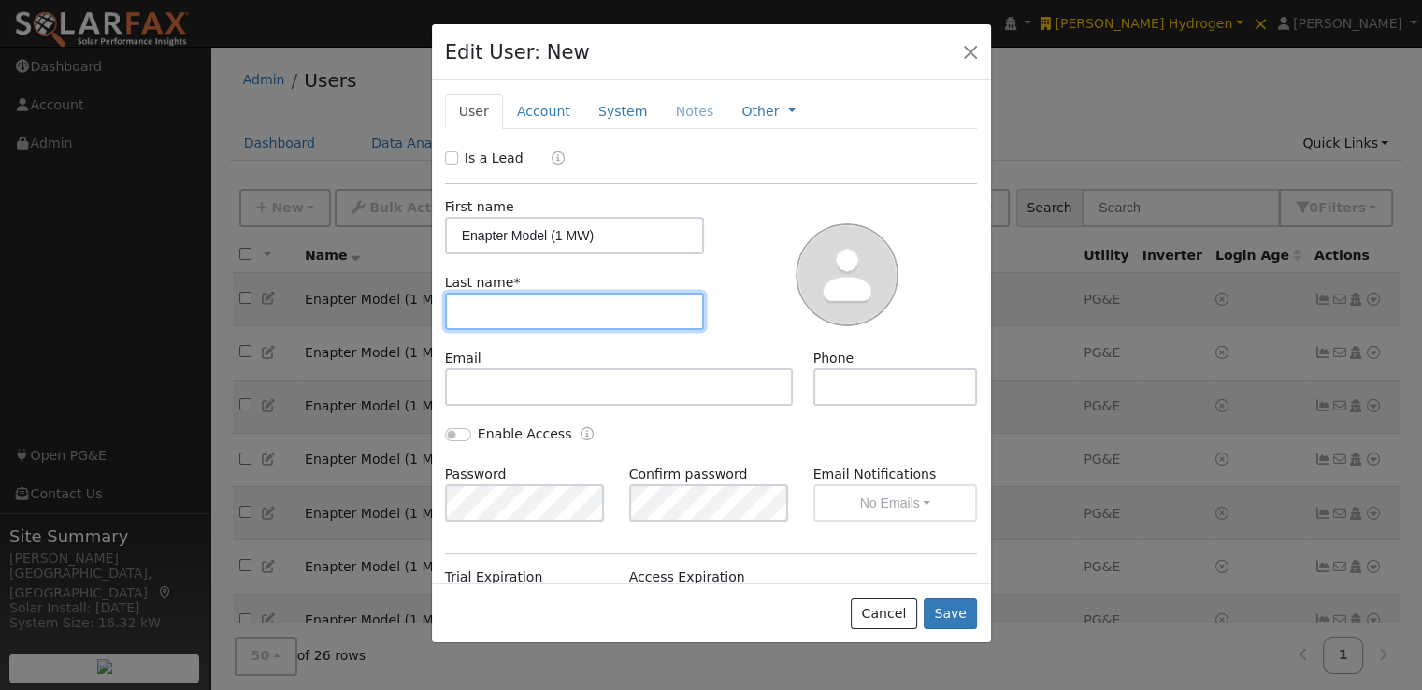
click at [627, 300] on input "text" at bounding box center [575, 311] width 260 height 37
paste input "With Solar (2 Pods)"
type input "With Solar (10 Pods)"
click at [718, 293] on div at bounding box center [847, 272] width 273 height 151
click at [526, 117] on link "Account" at bounding box center [543, 111] width 81 height 35
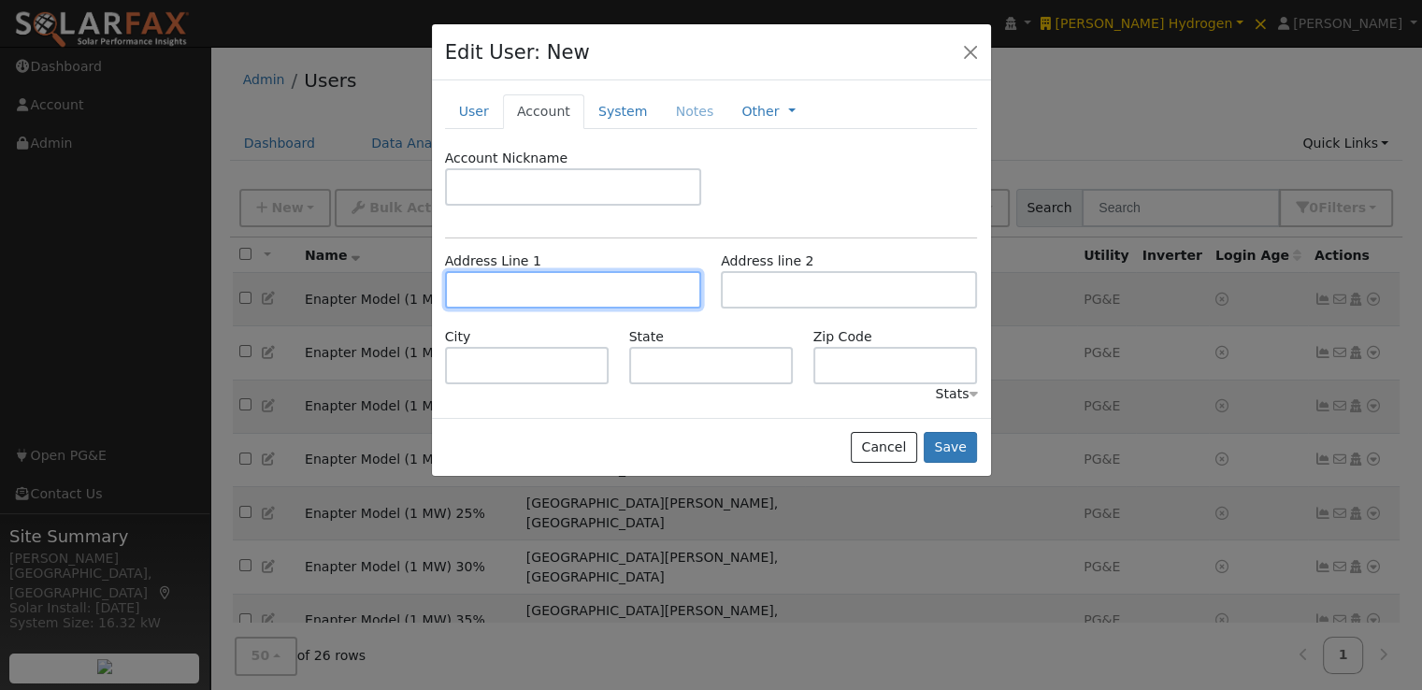
click at [565, 285] on input "text" at bounding box center [573, 289] width 256 height 37
paste input "[STREET_ADDRESS][PERSON_NAME][PERSON_NAME]"
type input "[STREET_ADDRESS][PERSON_NAME]"
type input "Santa [PERSON_NAME]"
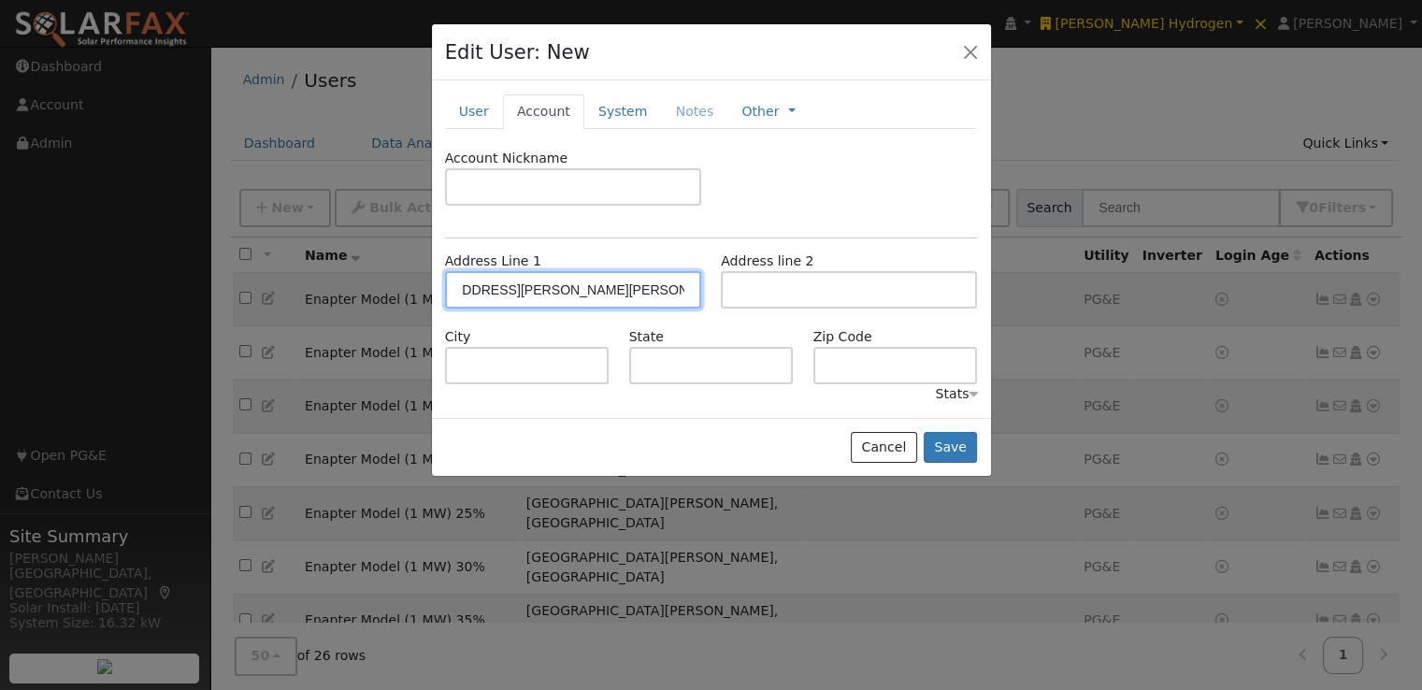
type input "CA"
type input "93453"
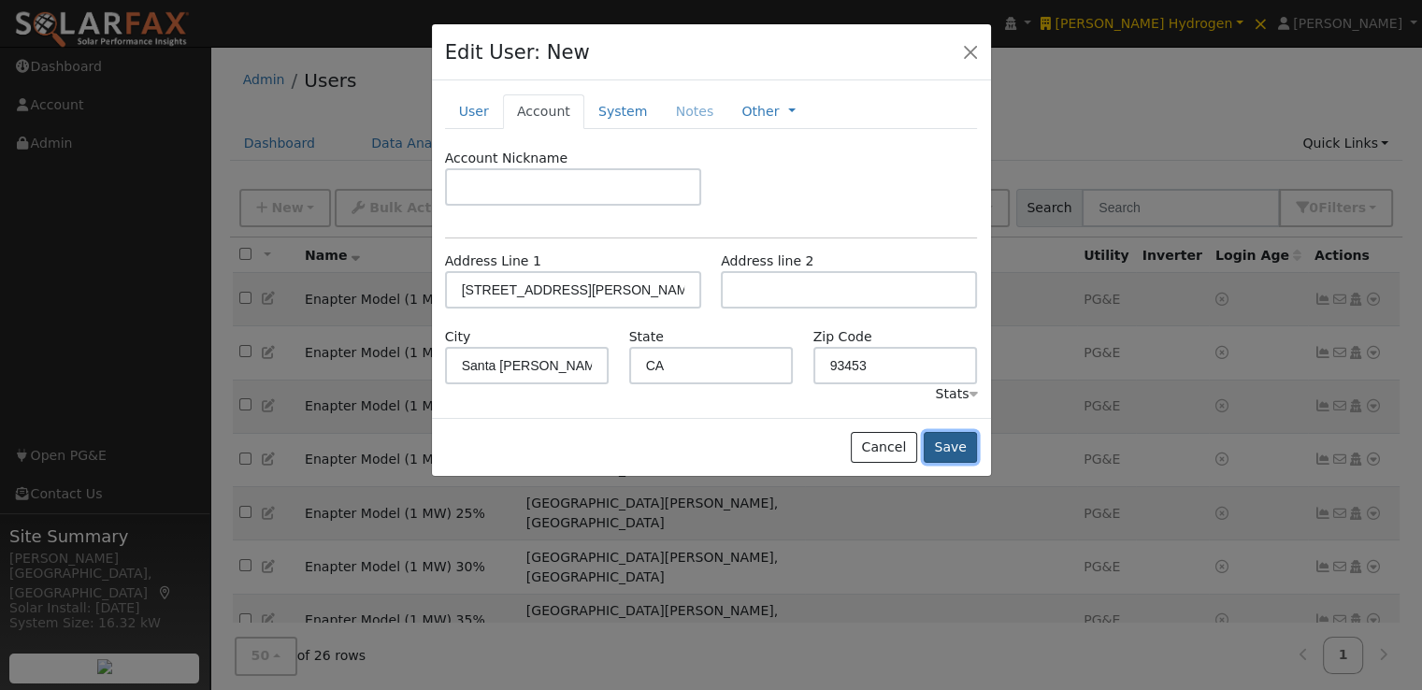
click at [956, 447] on button "Save" at bounding box center [950, 448] width 54 height 32
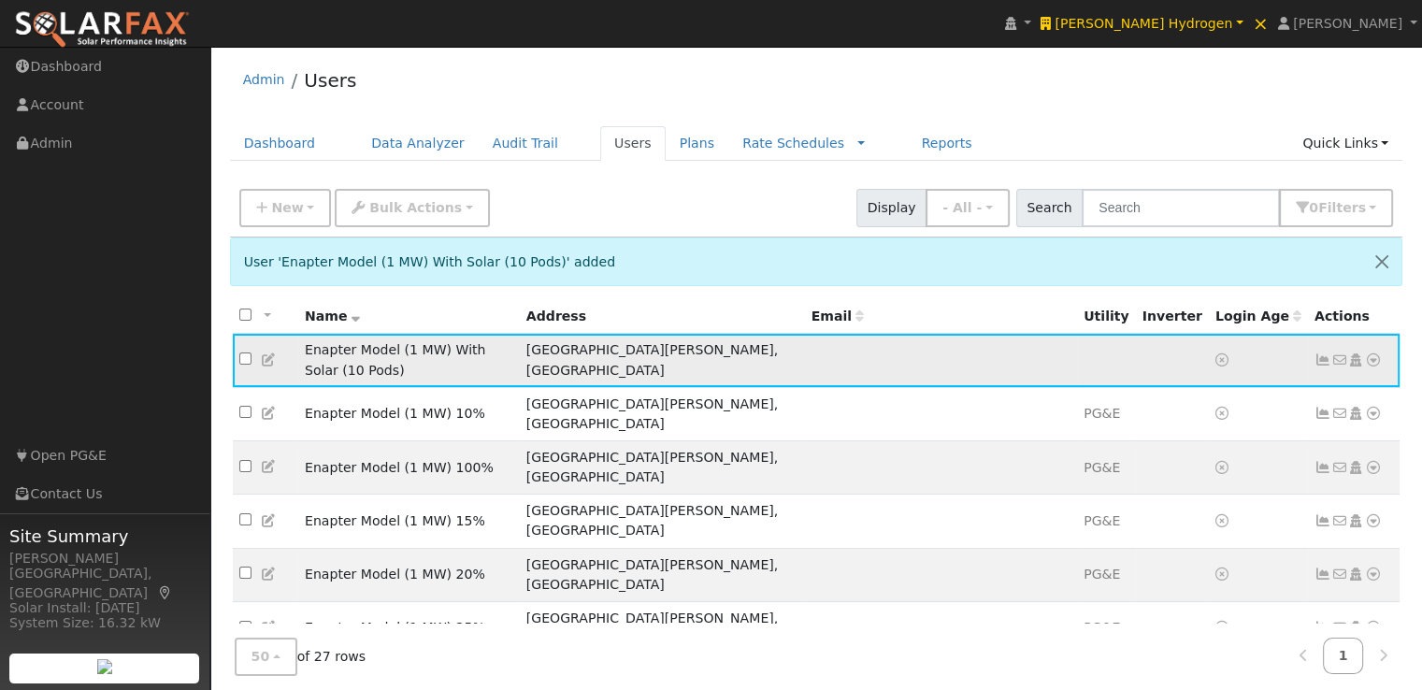
click at [1375, 353] on icon at bounding box center [1373, 359] width 17 height 13
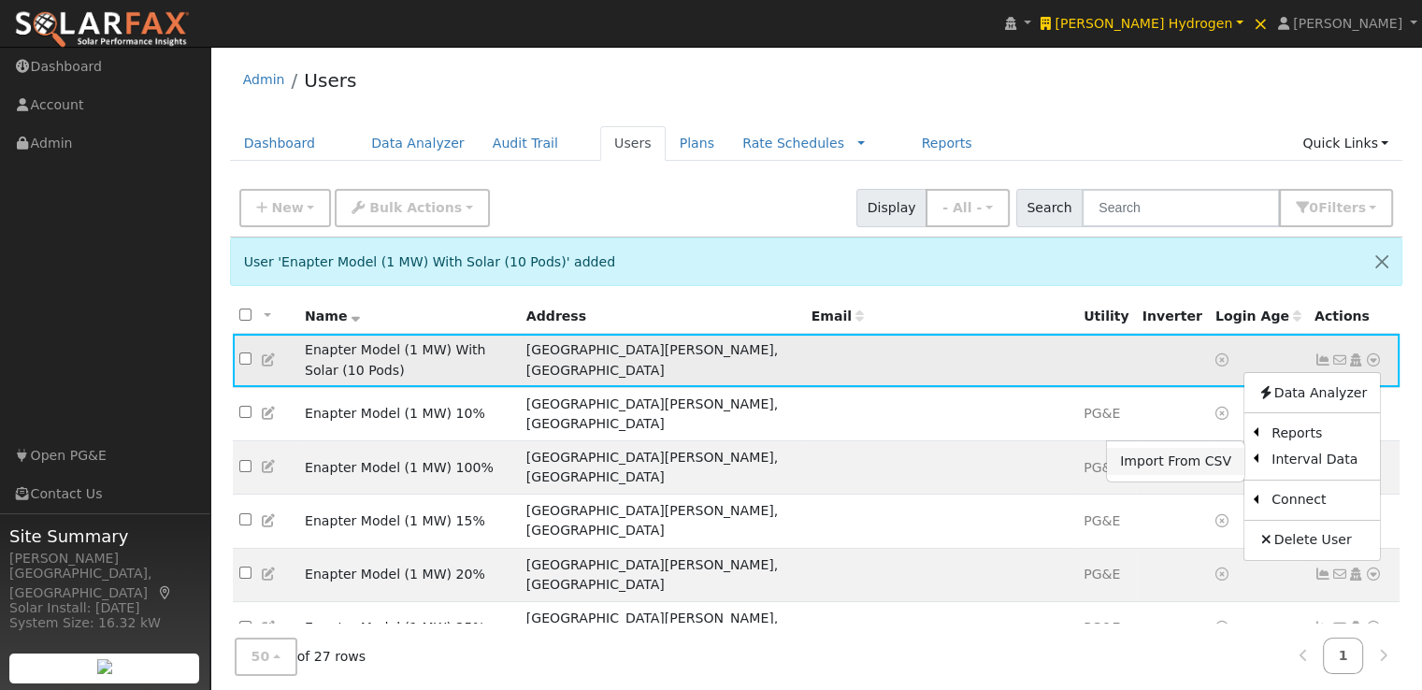
click at [1159, 457] on link "Import From CSV" at bounding box center [1175, 461] width 137 height 26
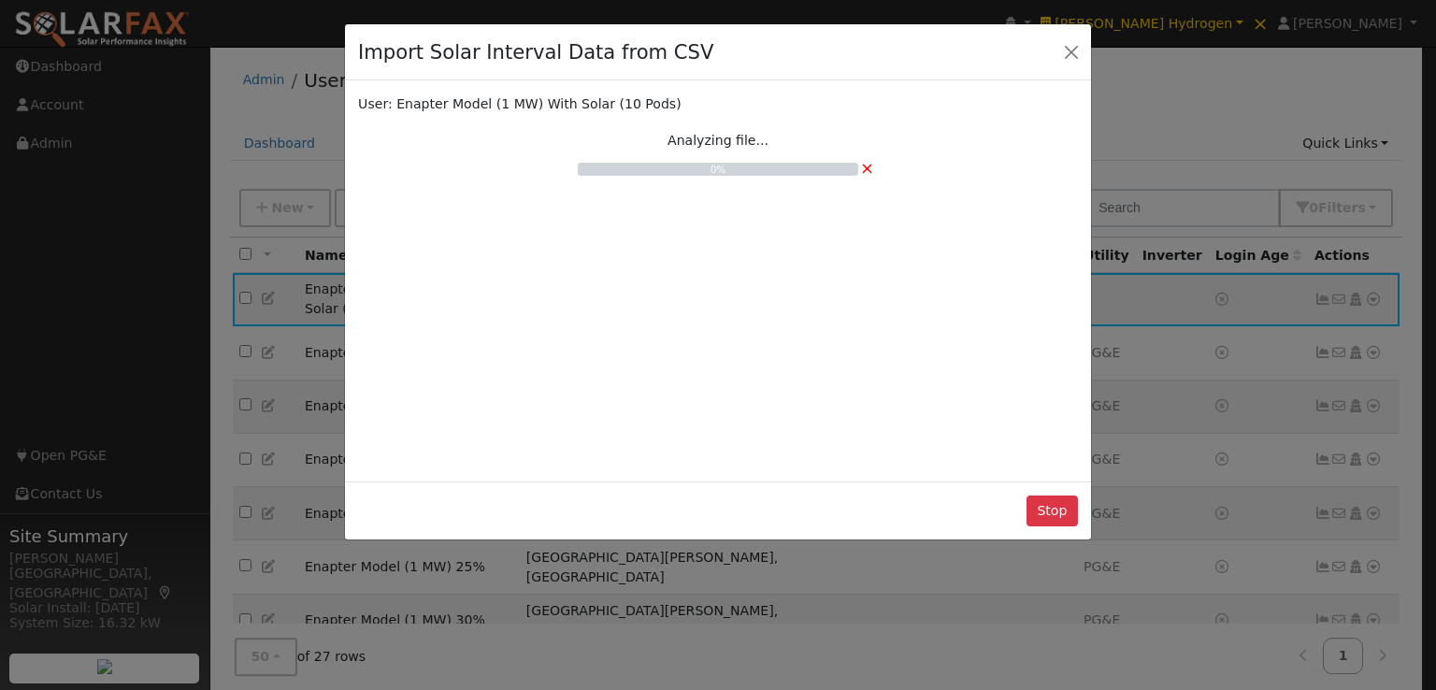
drag, startPoint x: 927, startPoint y: 291, endPoint x: 935, endPoint y: 277, distance: 15.9
click at [935, 277] on div "User: Enapter Model (1 MW) With Solar (10 Pods) Analyzing file... 0% ×" at bounding box center [718, 281] width 720 height 374
click at [1051, 504] on button "Stop" at bounding box center [1051, 511] width 51 height 32
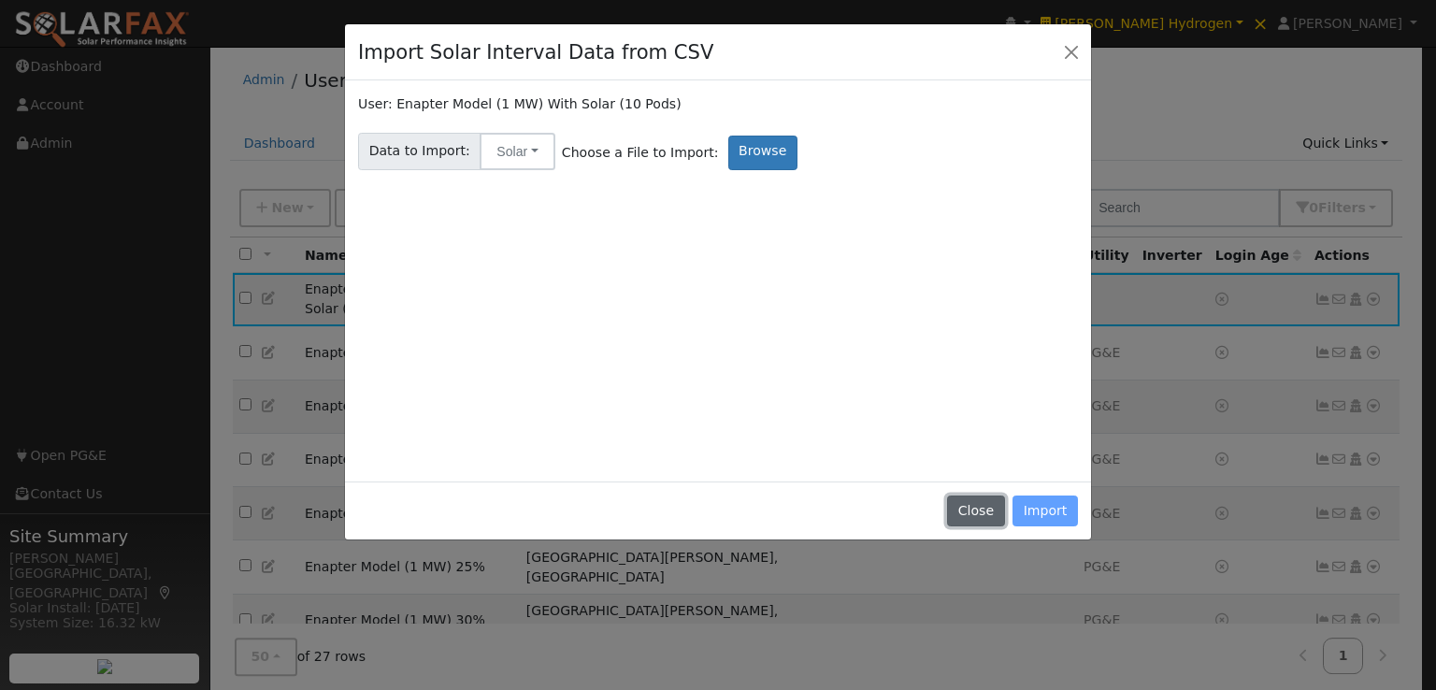
click at [979, 506] on button "Close" at bounding box center [975, 511] width 57 height 32
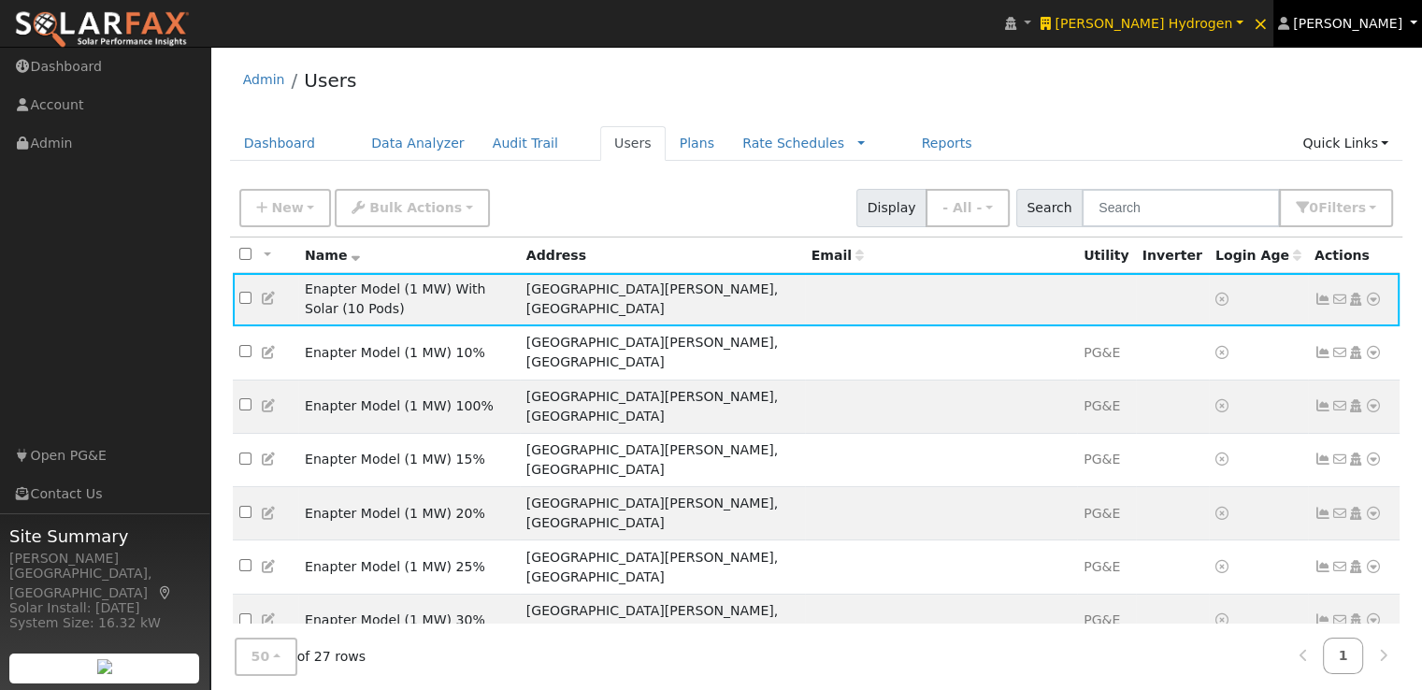
click at [1354, 23] on span "[PERSON_NAME]" at bounding box center [1347, 23] width 109 height 15
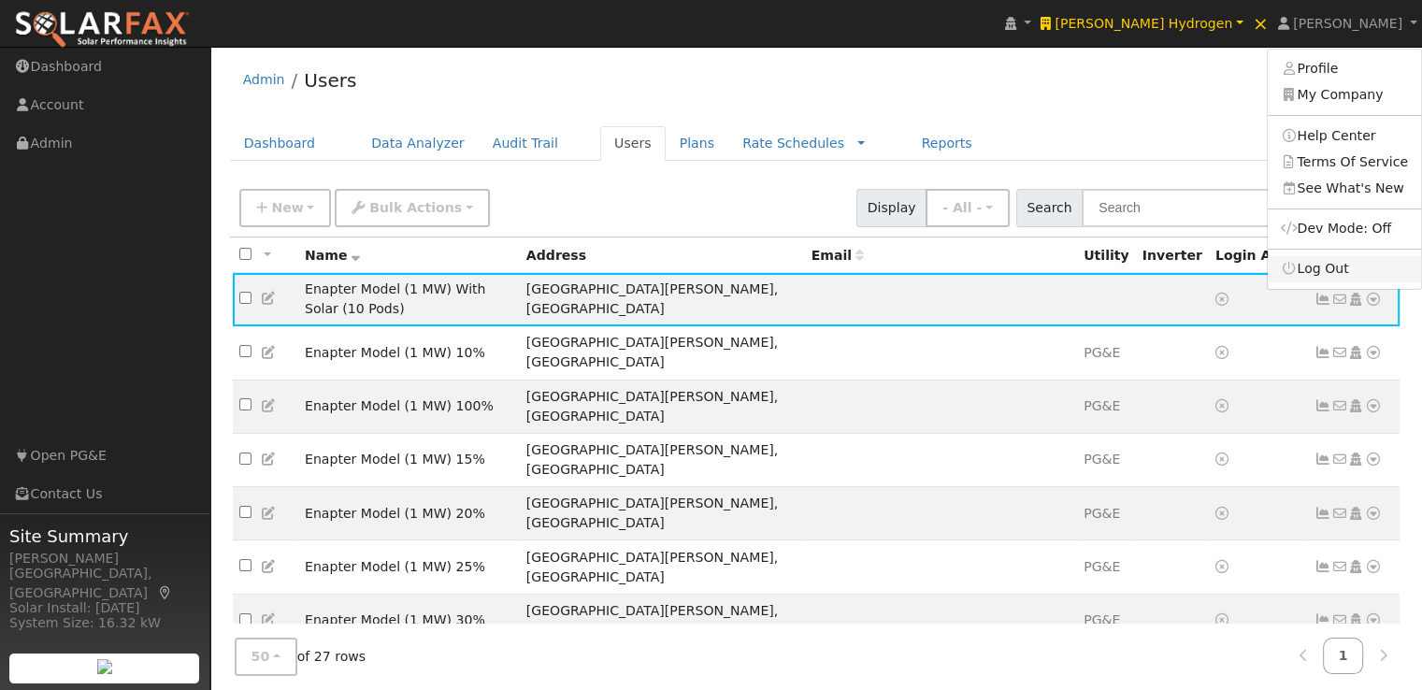
click at [1328, 268] on link "Log Out" at bounding box center [1343, 269] width 153 height 26
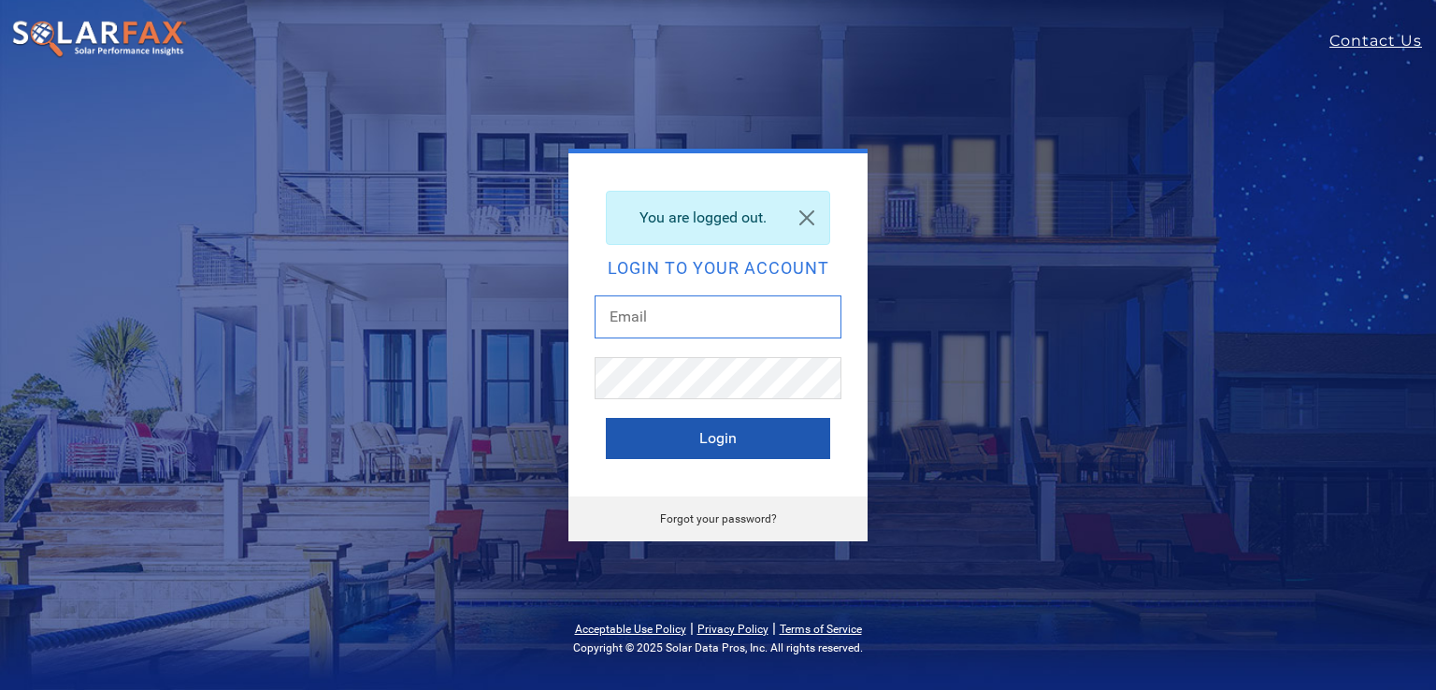
type input "[PERSON_NAME][EMAIL_ADDRESS][DOMAIN_NAME]"
click at [709, 438] on button "Login" at bounding box center [718, 438] width 224 height 41
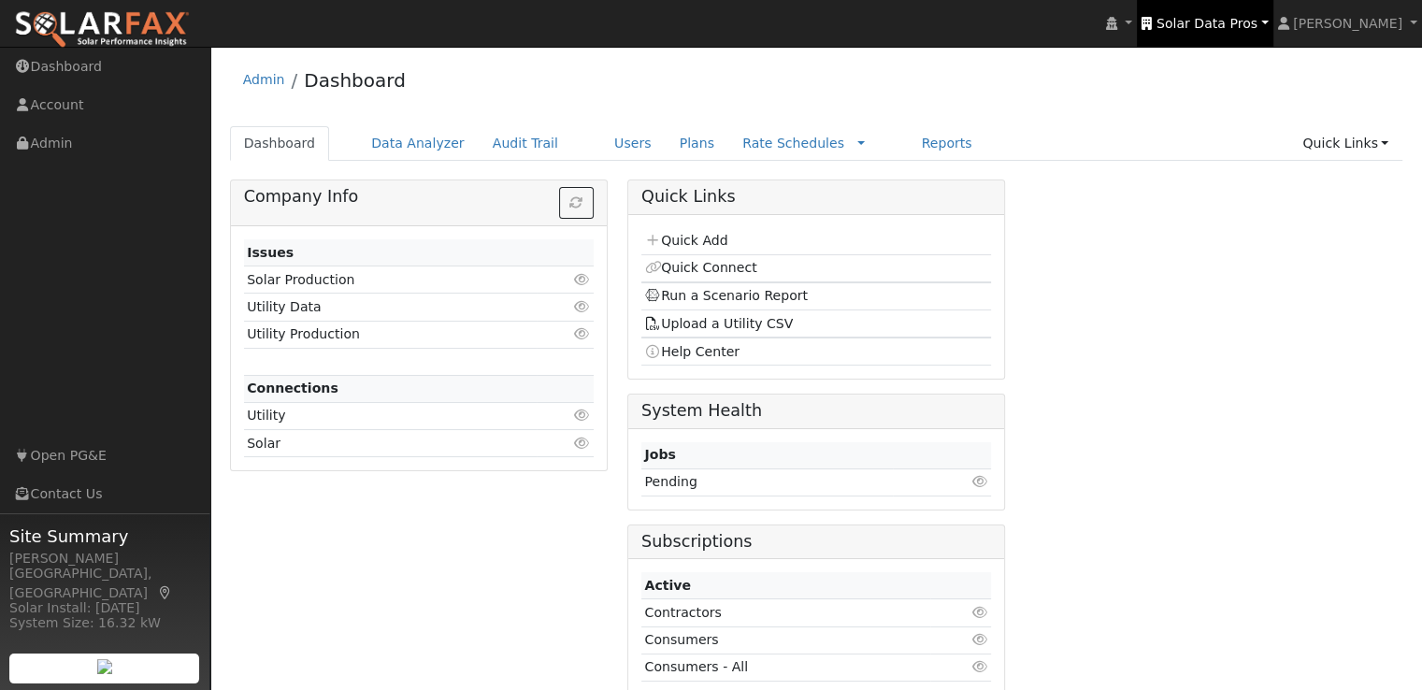
click at [1248, 21] on span "Solar Data Pros" at bounding box center [1206, 23] width 101 height 15
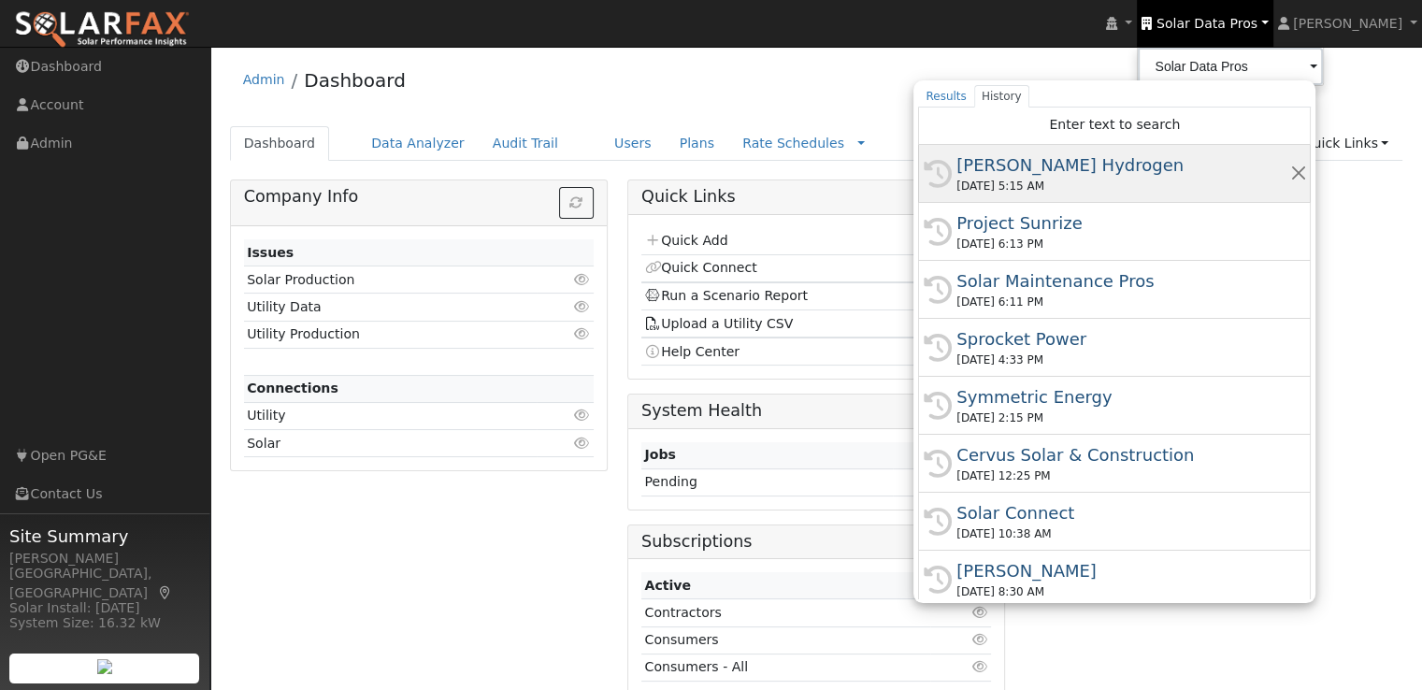
click at [1085, 165] on div "[PERSON_NAME] Hydrogen" at bounding box center [1122, 164] width 333 height 25
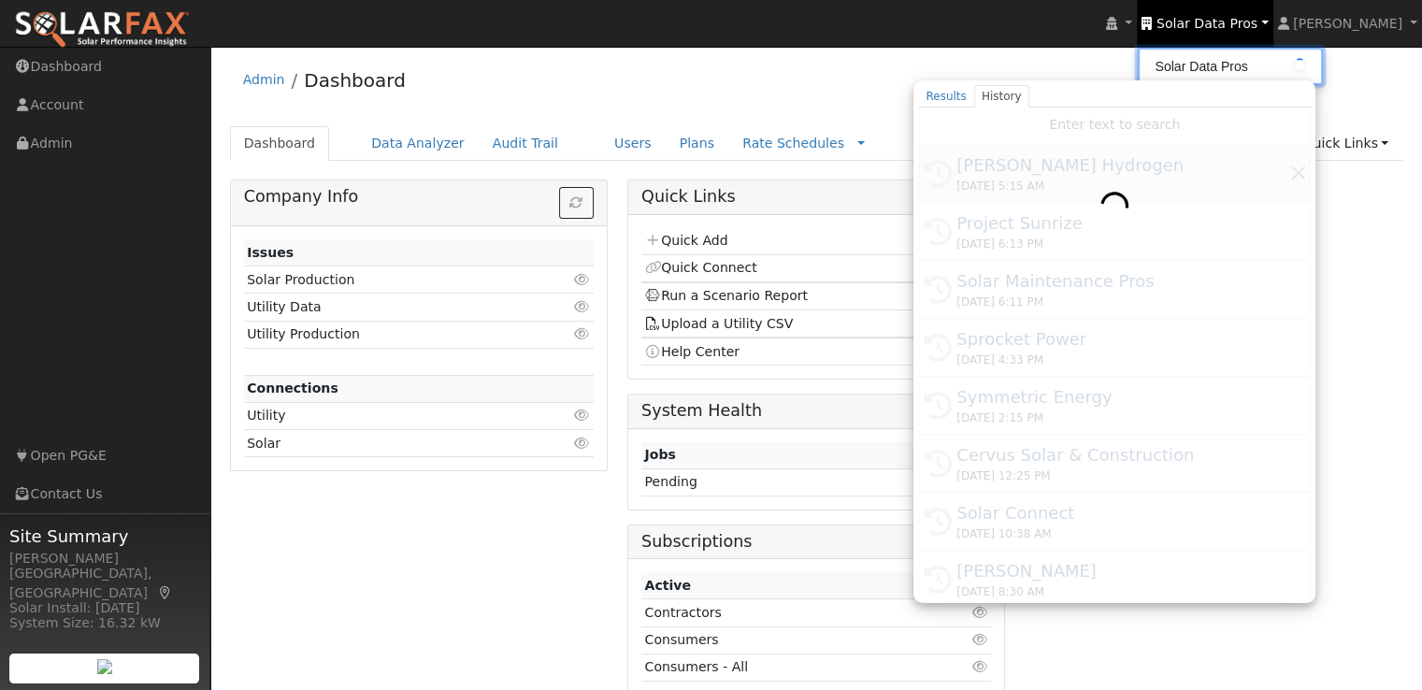
type input "[PERSON_NAME] Hydrogen"
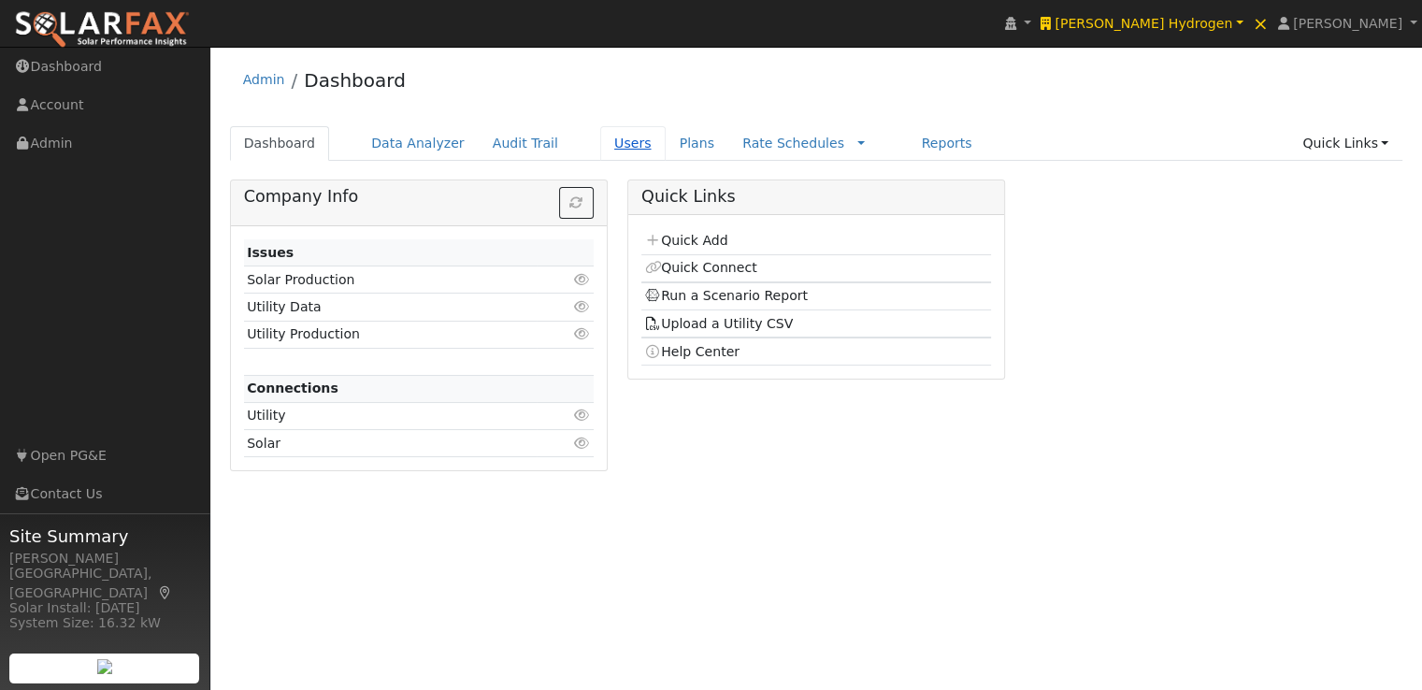
click at [600, 140] on link "Users" at bounding box center [632, 143] width 65 height 35
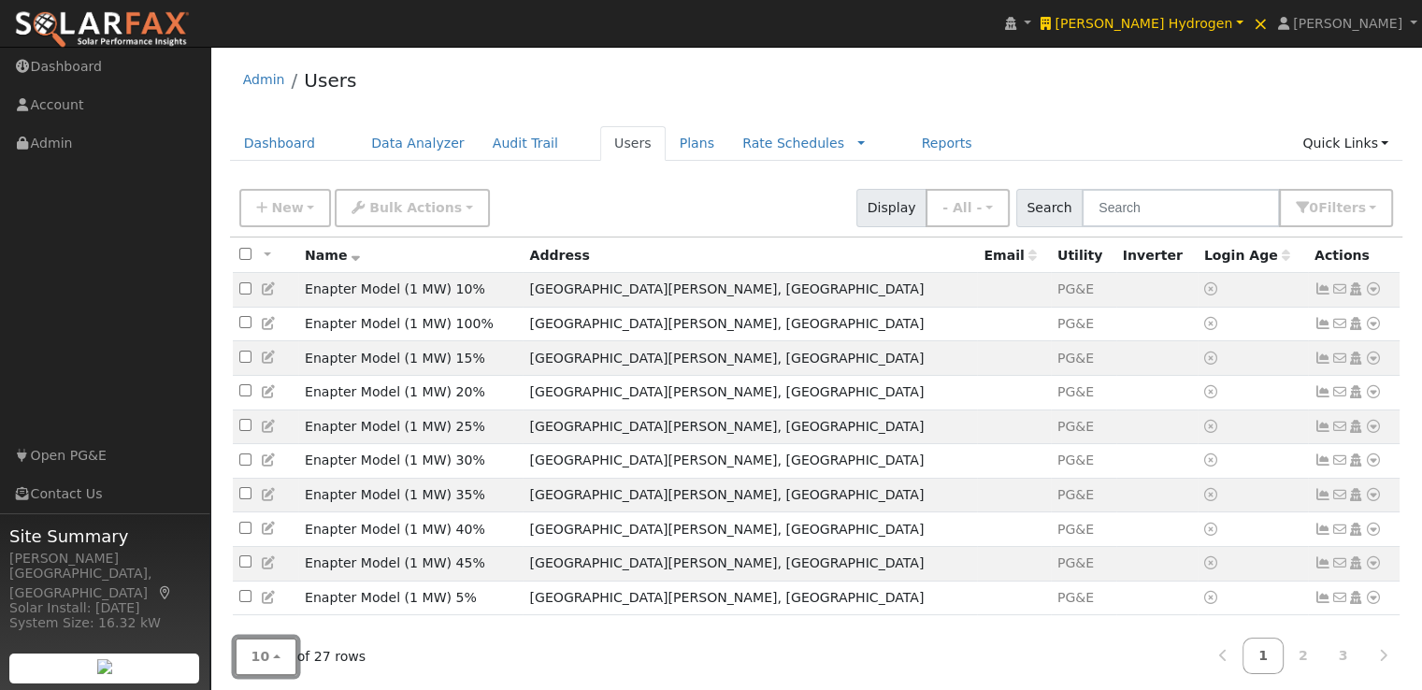
click at [250, 662] on button "10" at bounding box center [266, 656] width 63 height 38
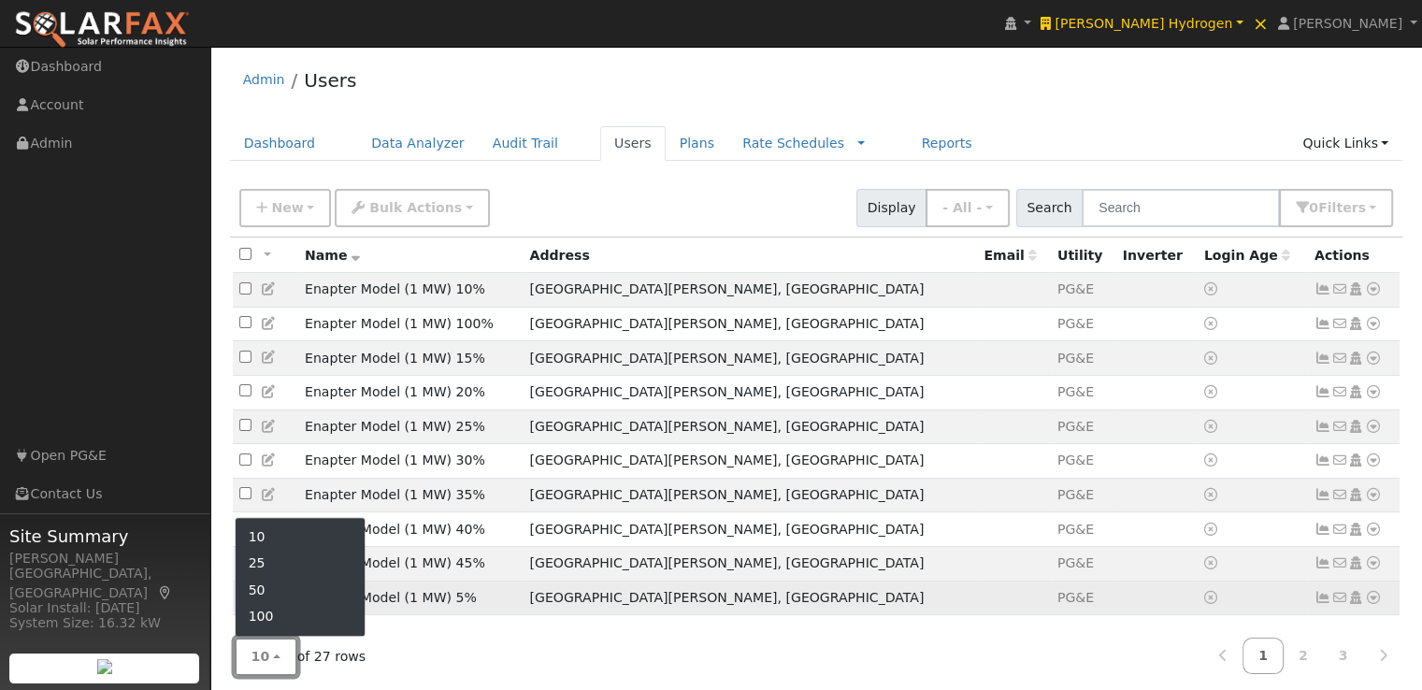
drag, startPoint x: 250, startPoint y: 662, endPoint x: 280, endPoint y: 595, distance: 73.2
click at [280, 637] on span "10 10 25 50 100" at bounding box center [266, 656] width 63 height 38
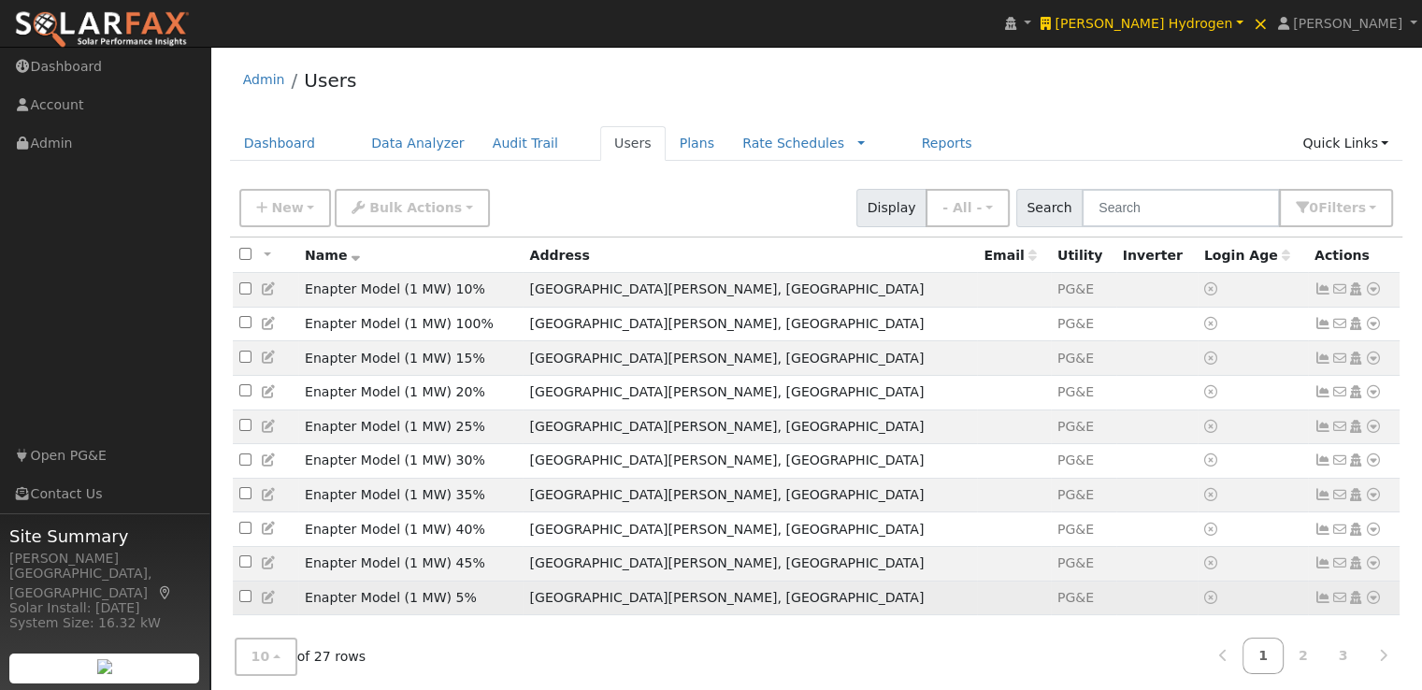
click at [280, 595] on td at bounding box center [265, 597] width 65 height 35
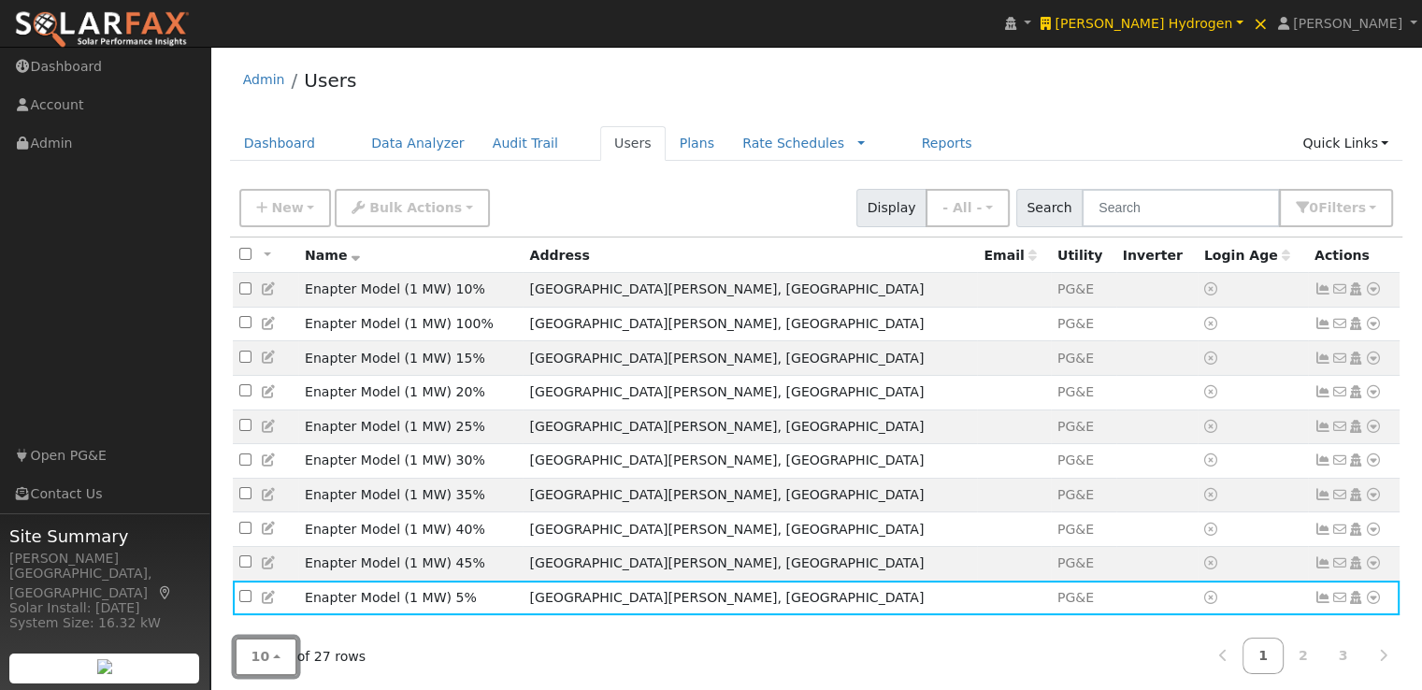
click at [275, 645] on button "10" at bounding box center [266, 656] width 63 height 38
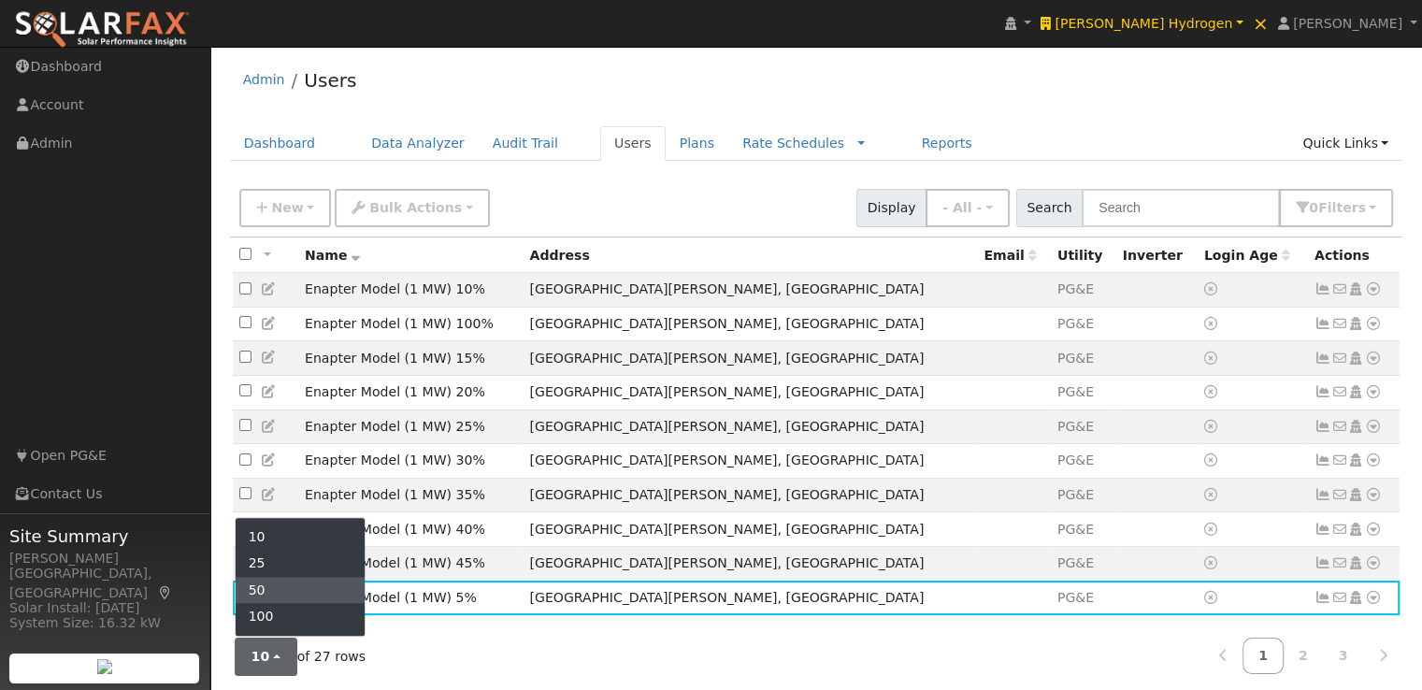
click at [292, 588] on link "50" at bounding box center [301, 590] width 130 height 26
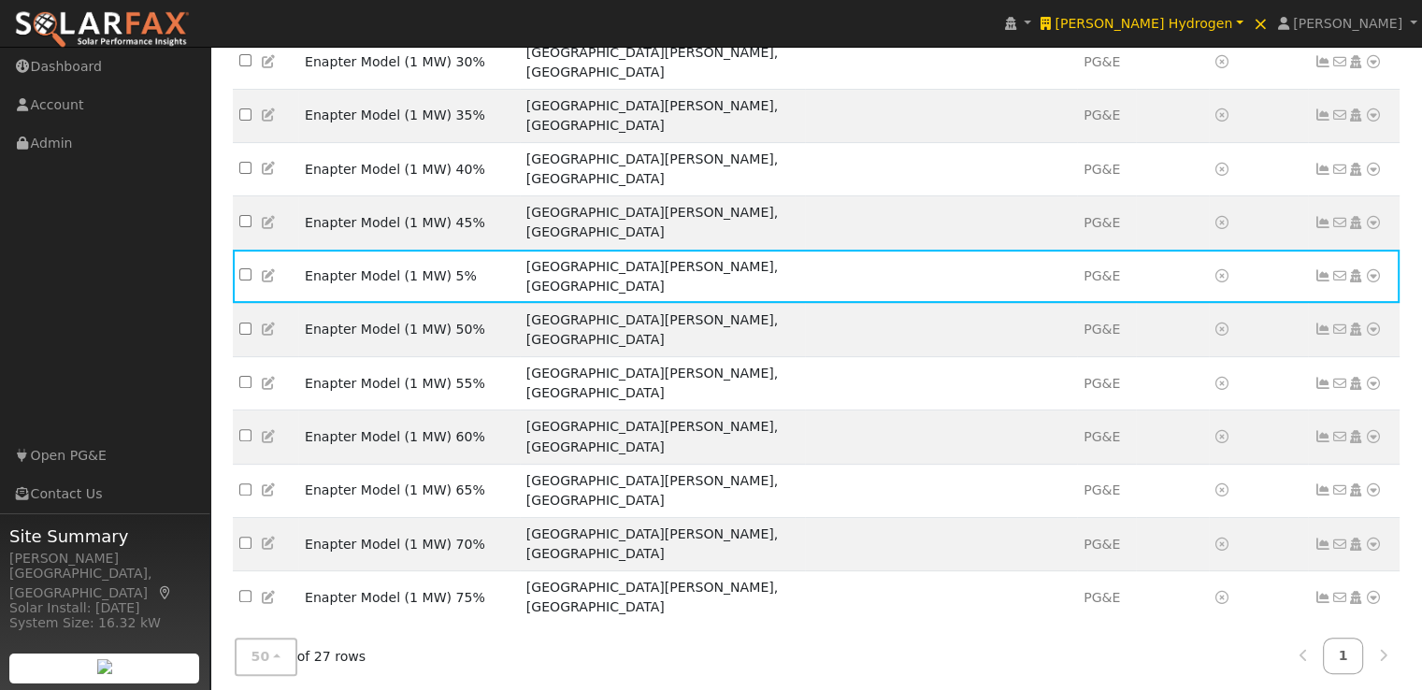
scroll to position [631, 0]
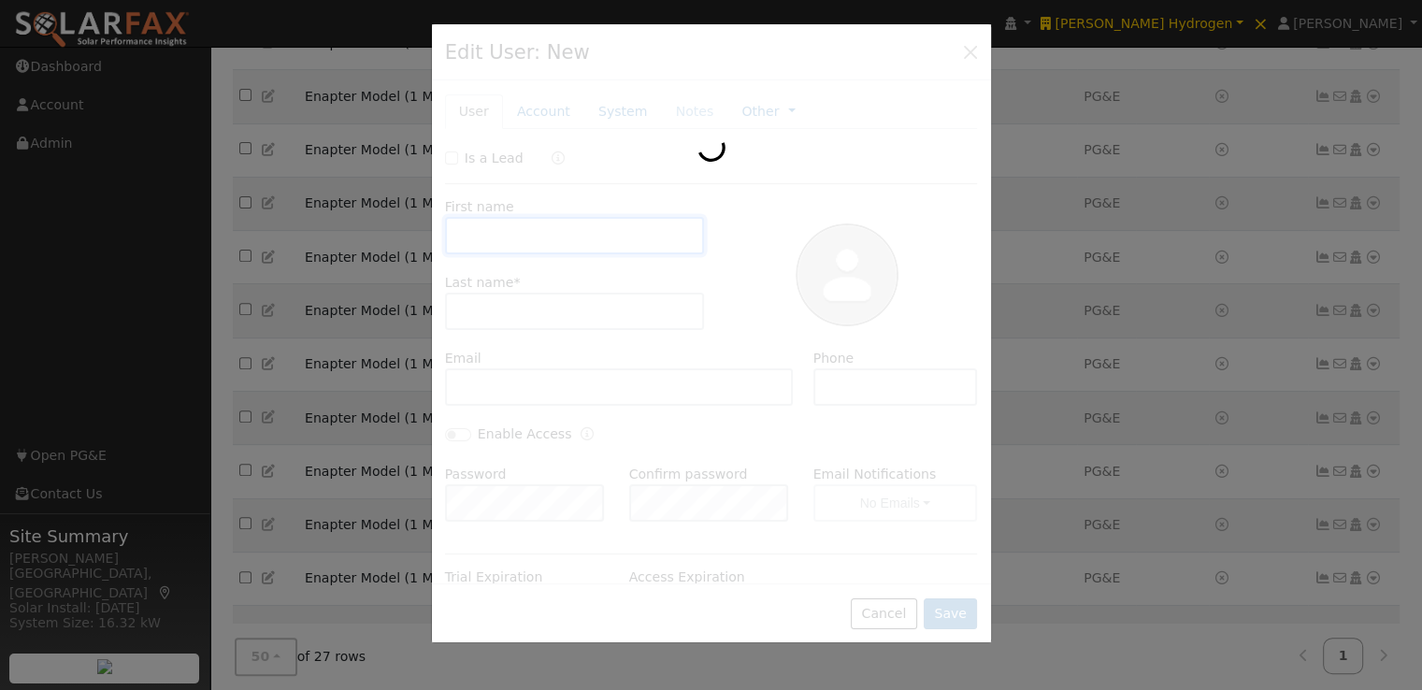
type input "Enapter Model (1 MW)"
type input "With Solar (10 Pods)"
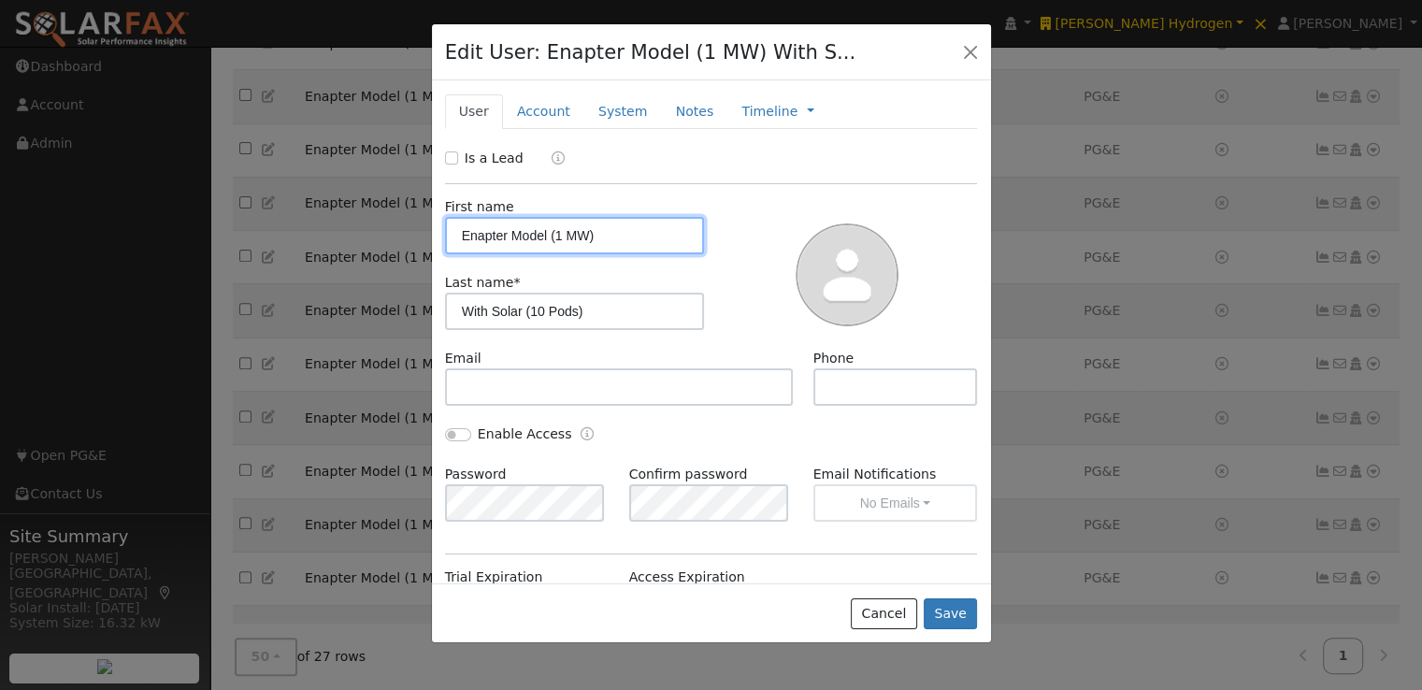
click at [563, 225] on input "Enapter Model (1 MW)" at bounding box center [575, 235] width 260 height 37
type input "Enapter Model (5 MW)"
click at [951, 609] on button "Save" at bounding box center [950, 614] width 54 height 32
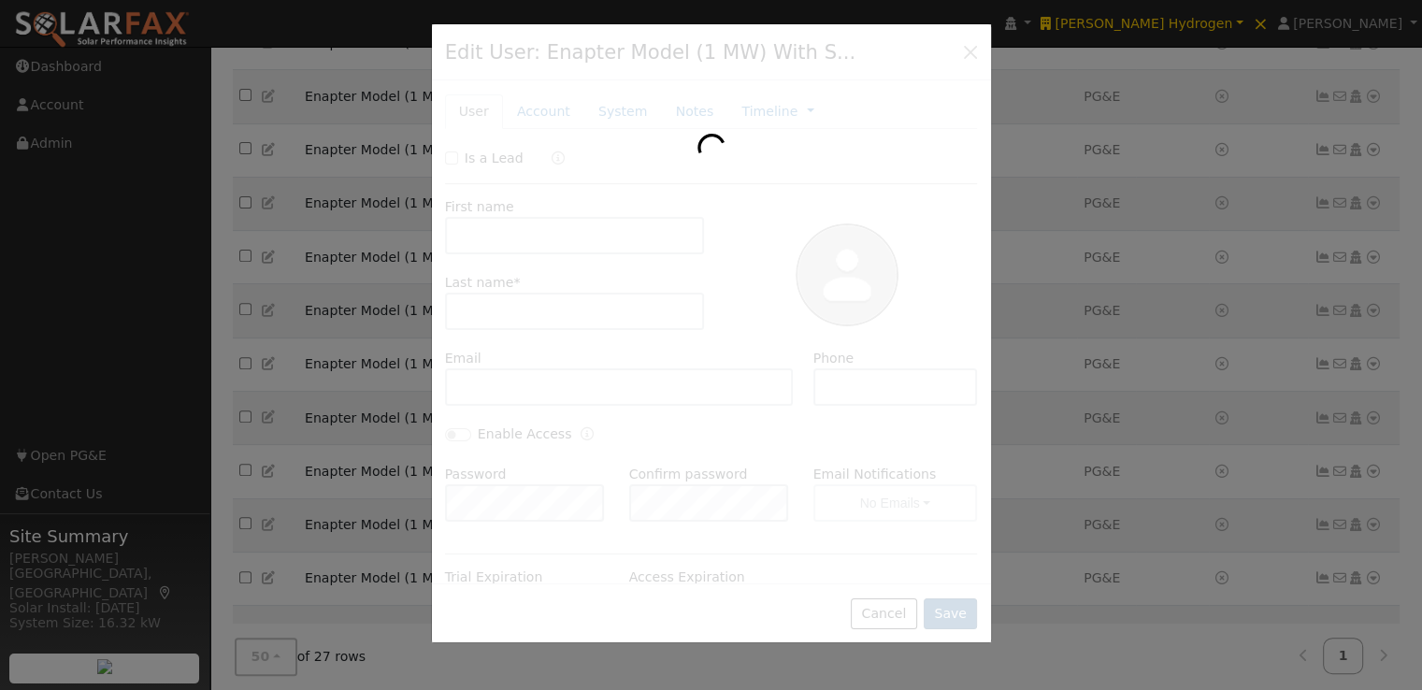
scroll to position [692, 0]
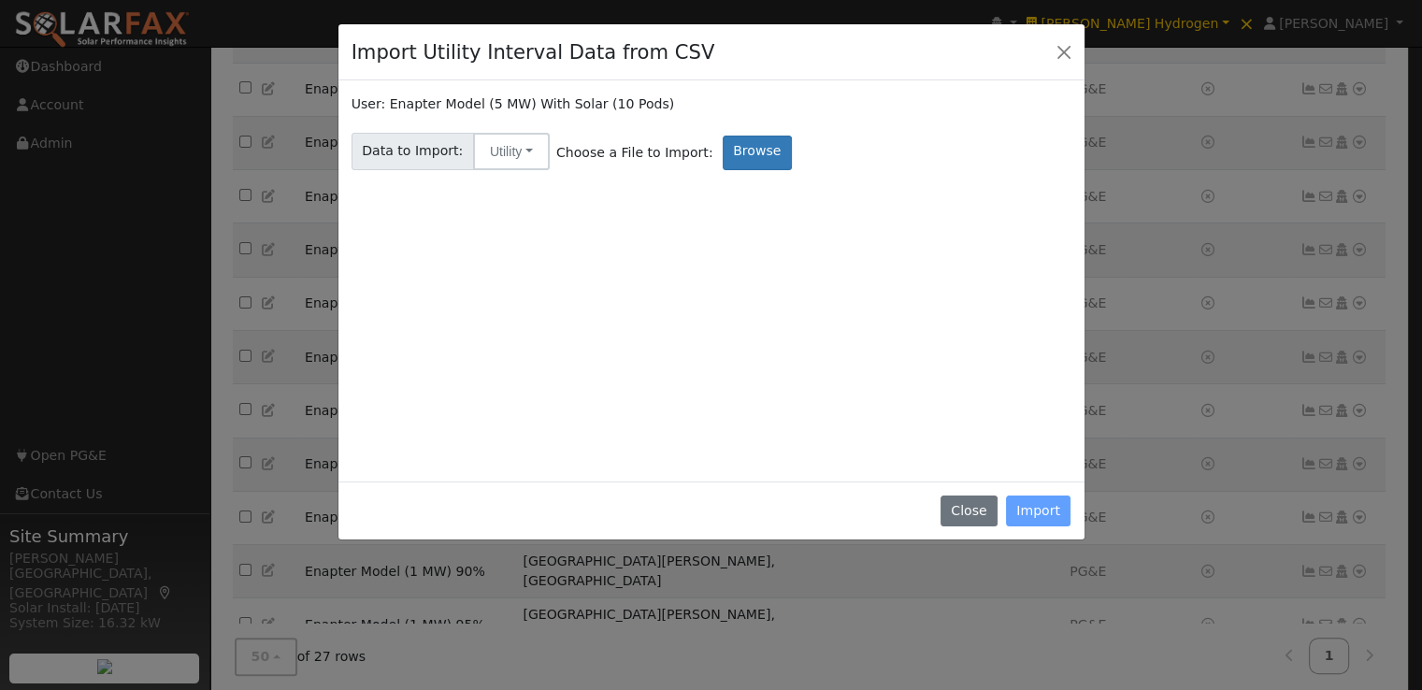
scroll to position [631, 0]
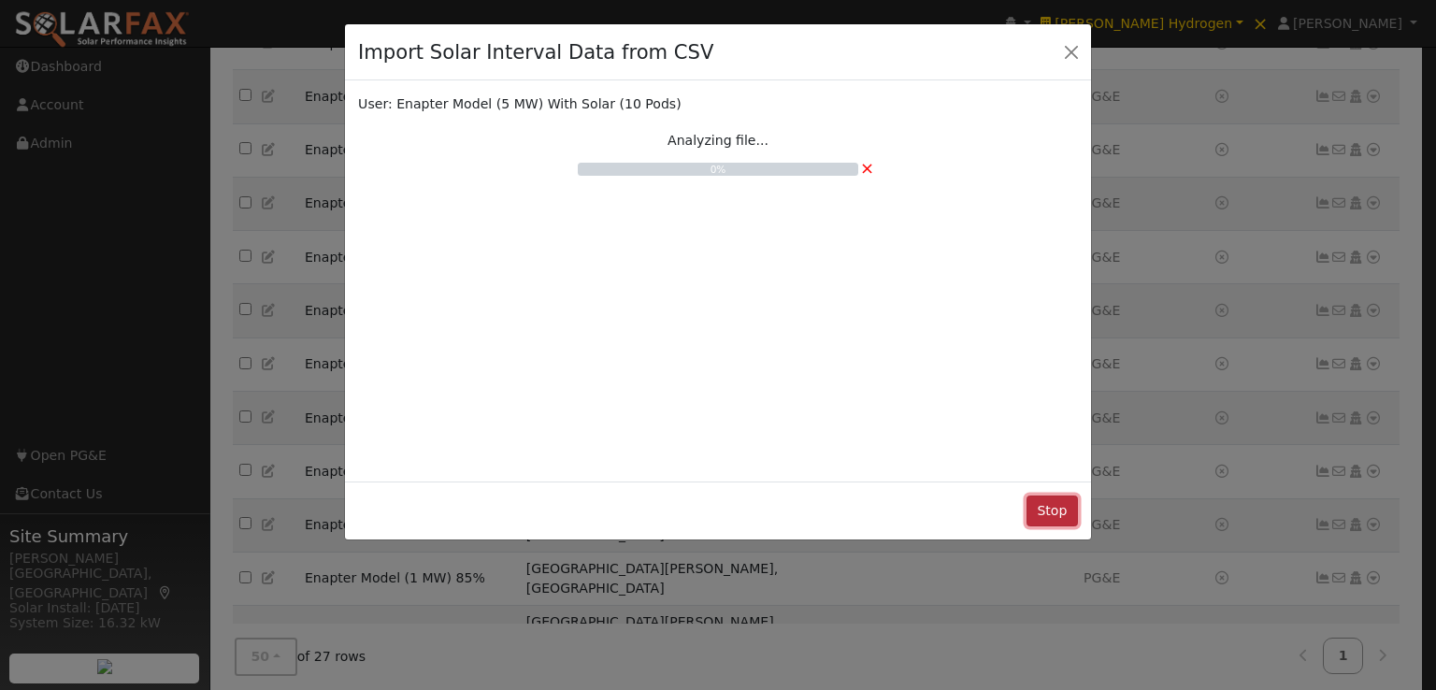
click at [1051, 510] on button "Stop" at bounding box center [1051, 511] width 51 height 32
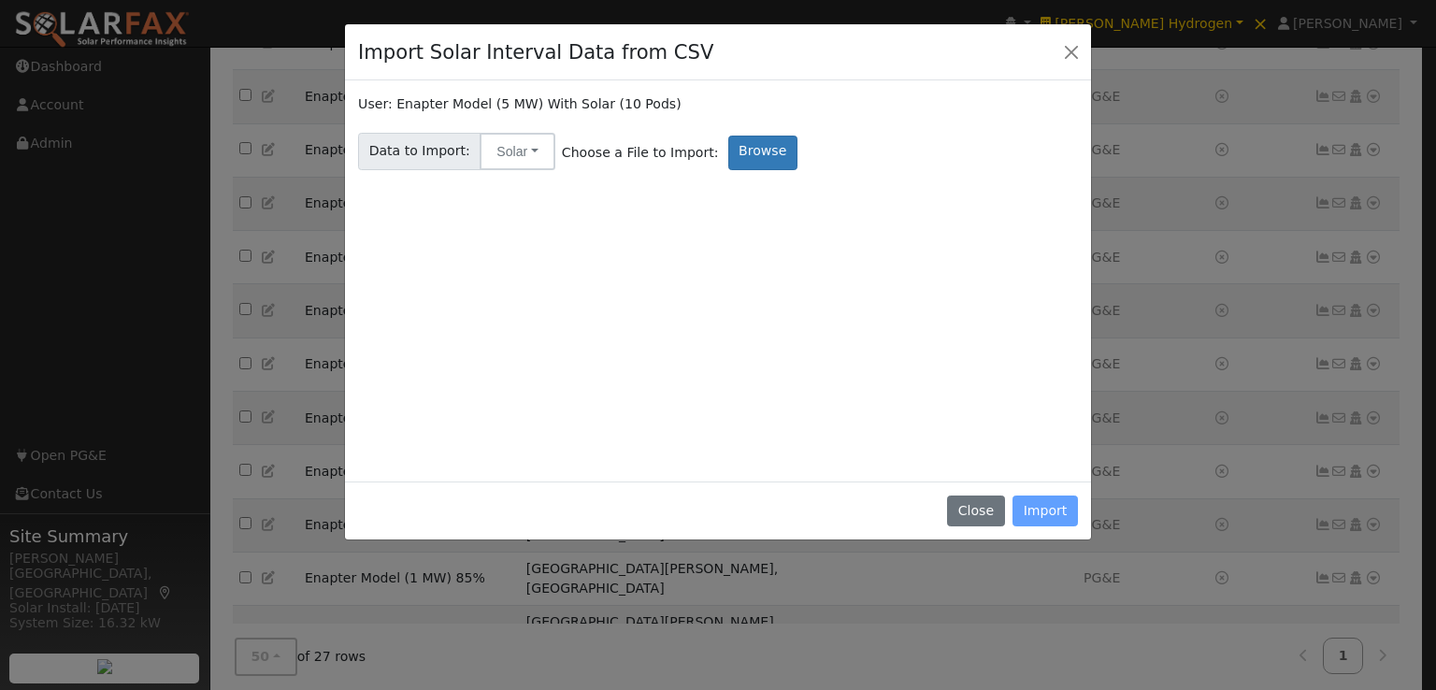
click at [1051, 510] on div "Close Import" at bounding box center [718, 510] width 746 height 59
click at [976, 504] on button "Close" at bounding box center [975, 511] width 57 height 32
